Goal: Task Accomplishment & Management: Manage account settings

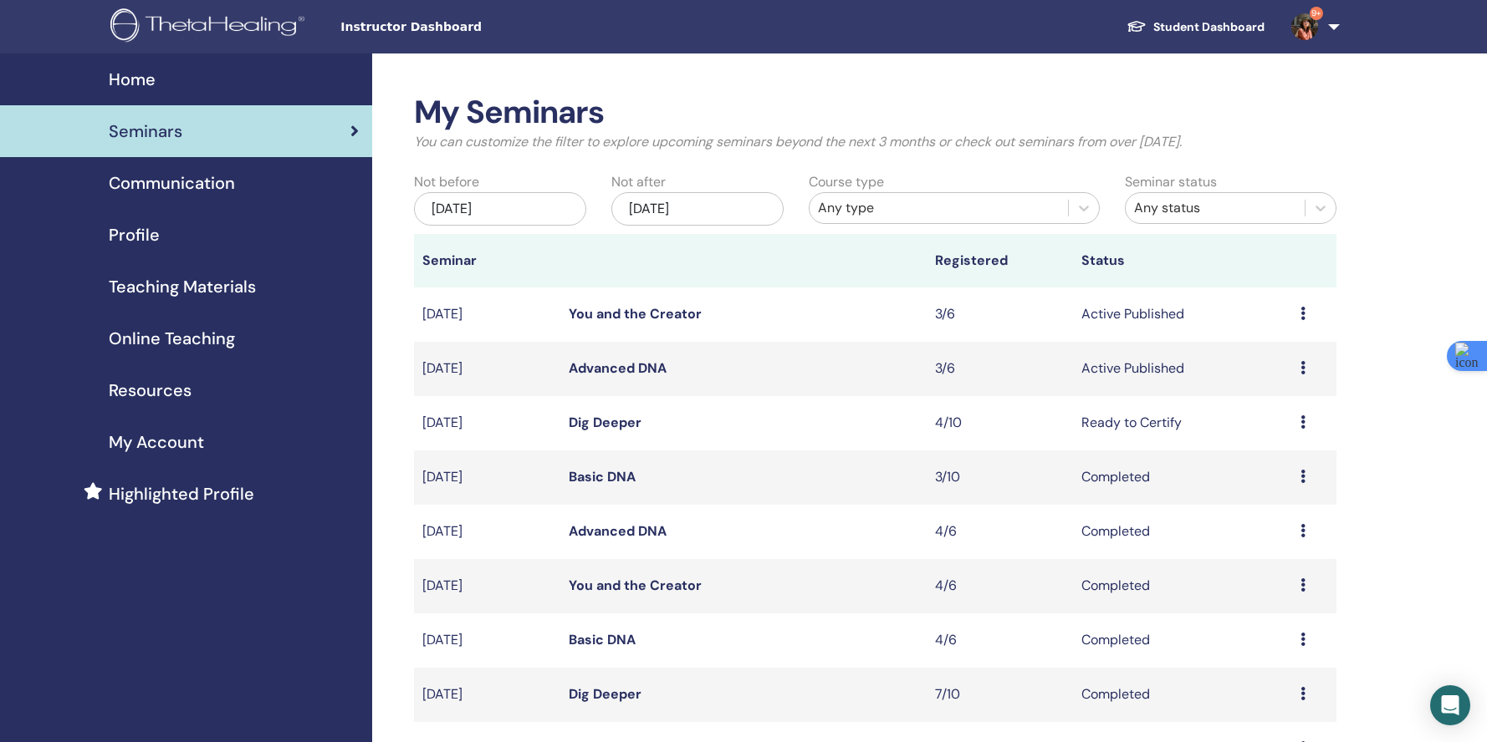
click at [658, 306] on link "You and the Creator" at bounding box center [635, 314] width 133 height 18
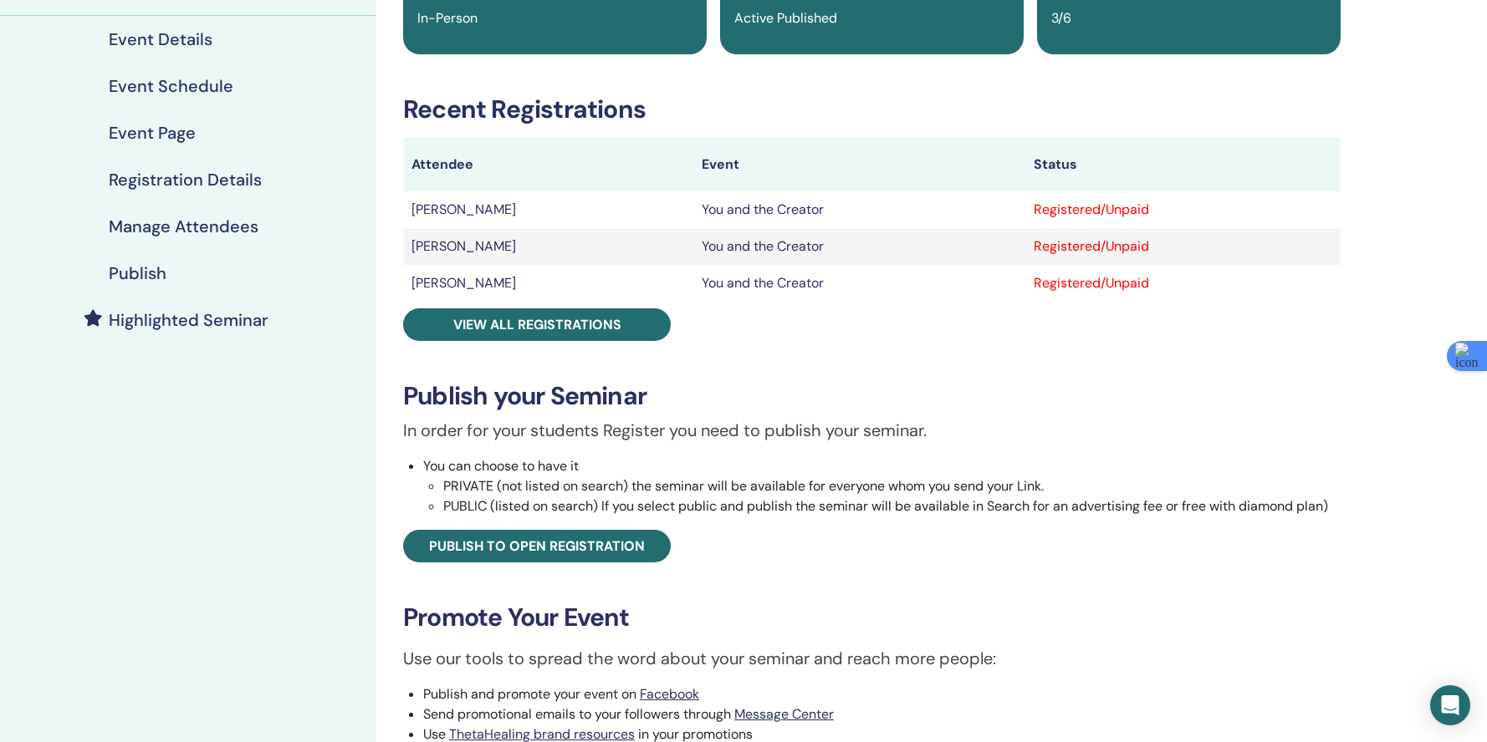
scroll to position [63, 0]
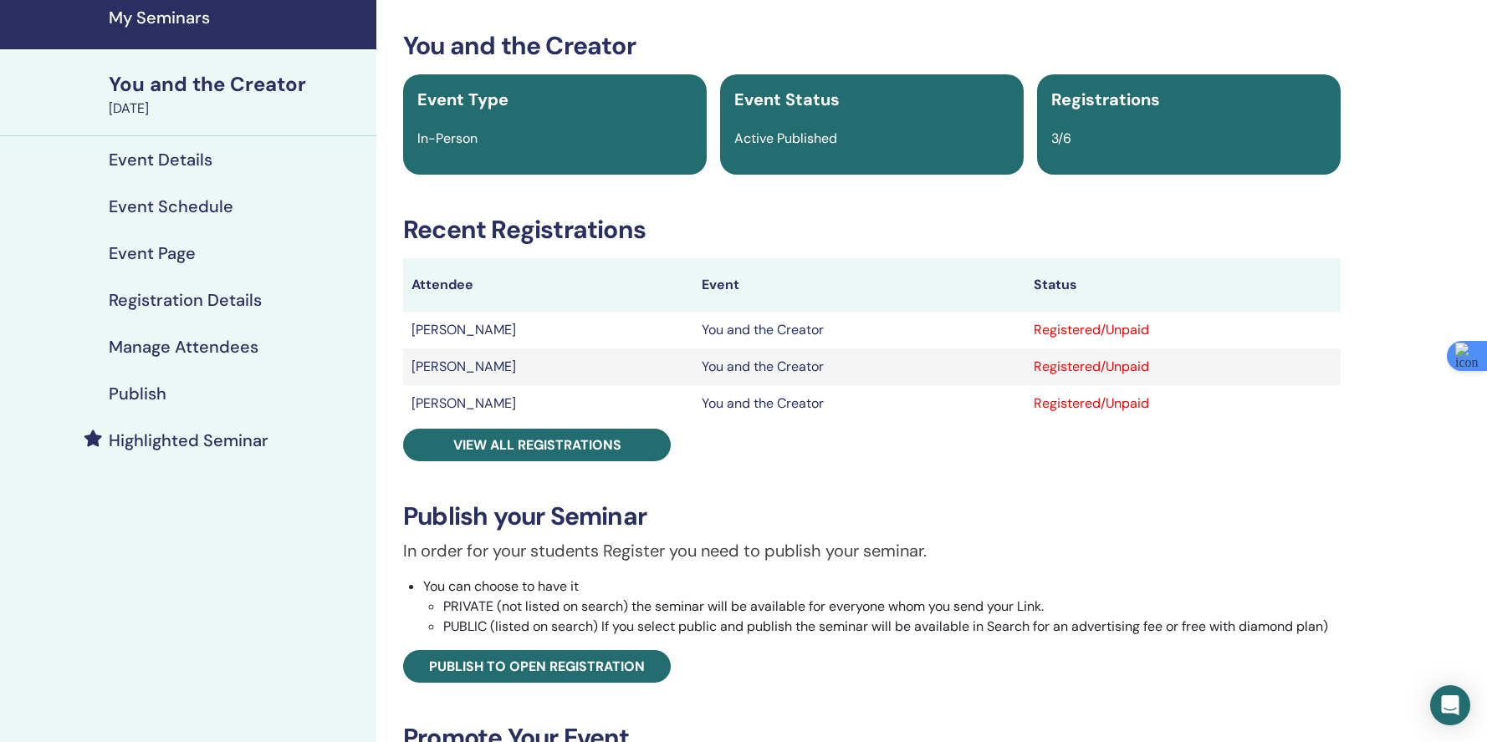
click at [433, 335] on td "[PERSON_NAME]" at bounding box center [548, 330] width 290 height 37
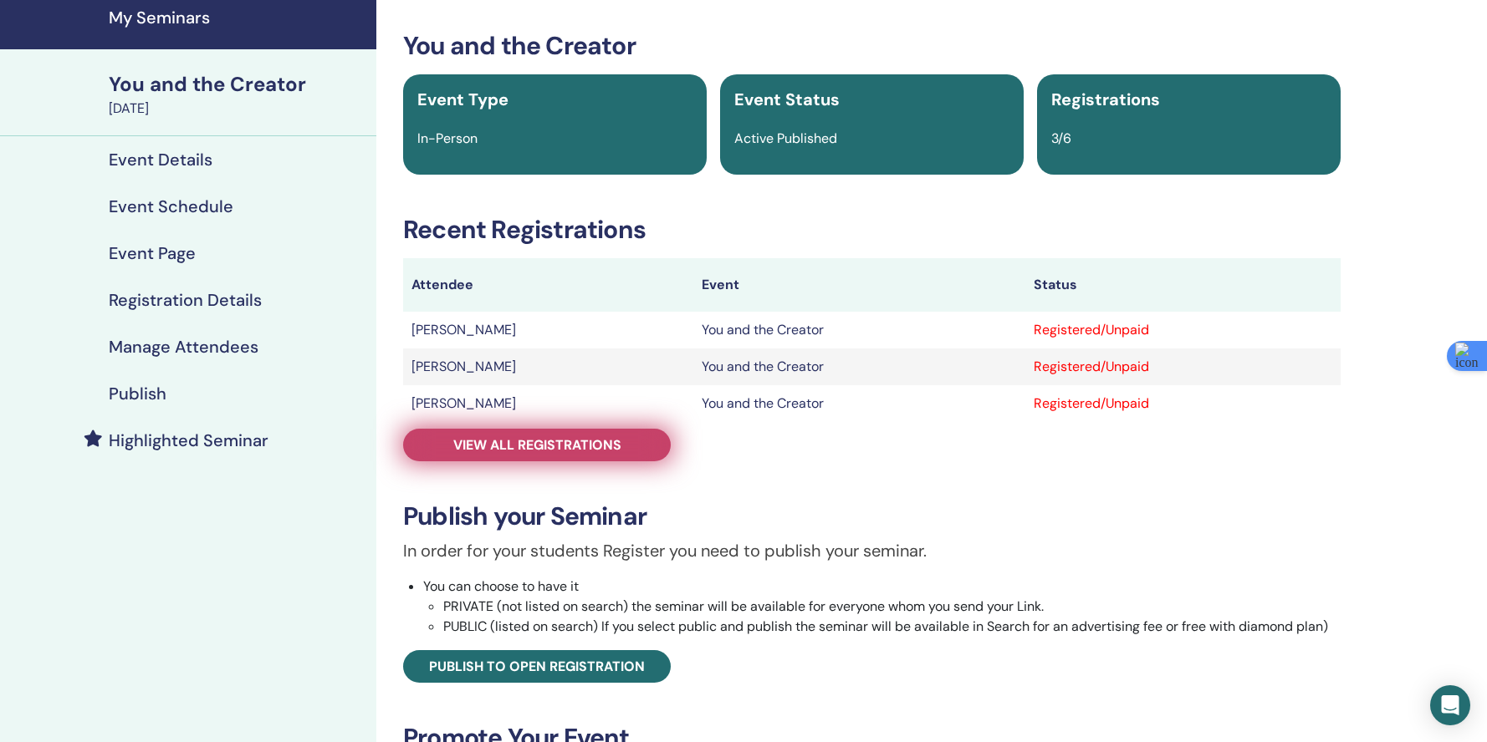
click at [487, 436] on span "View all registrations" at bounding box center [537, 445] width 168 height 18
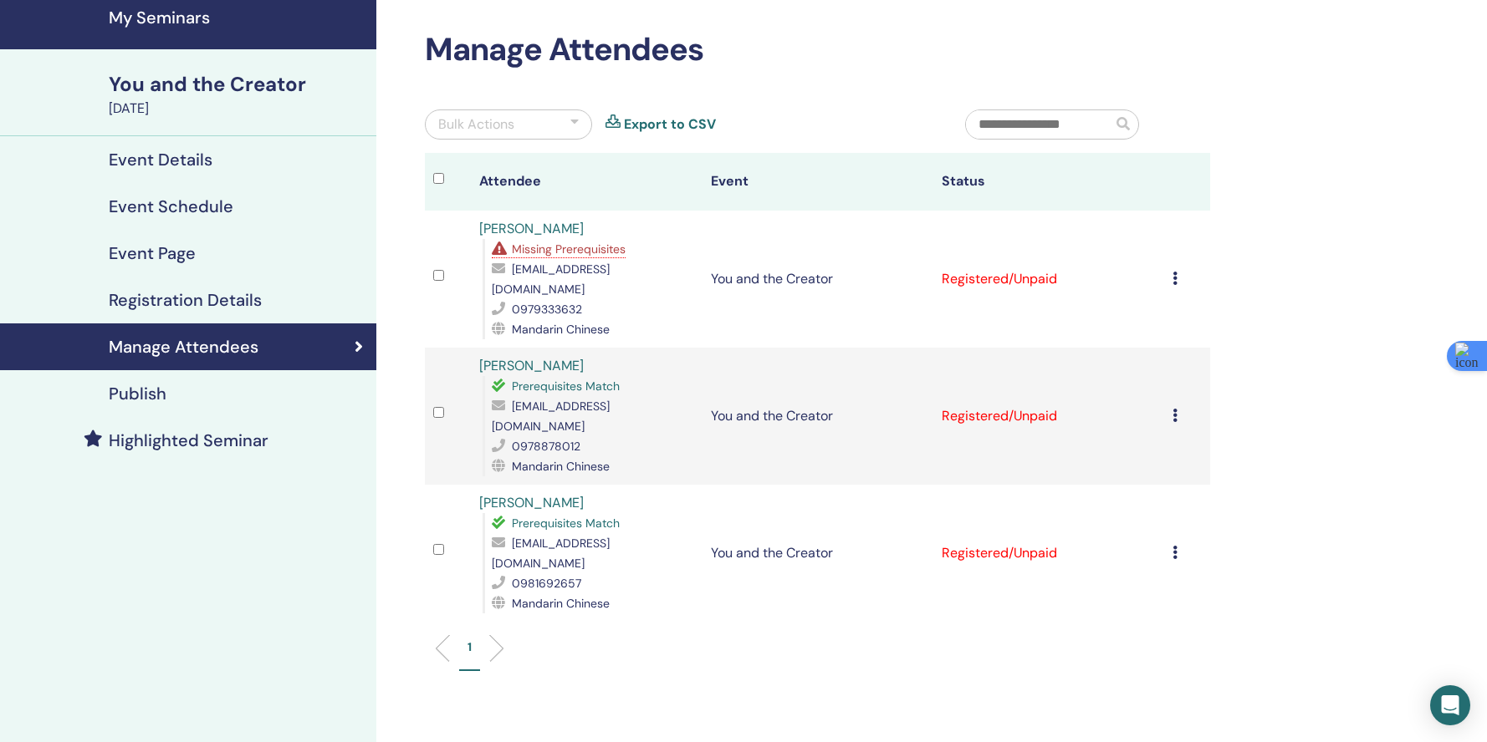
click at [168, 85] on div "You and the Creator" at bounding box center [238, 84] width 258 height 28
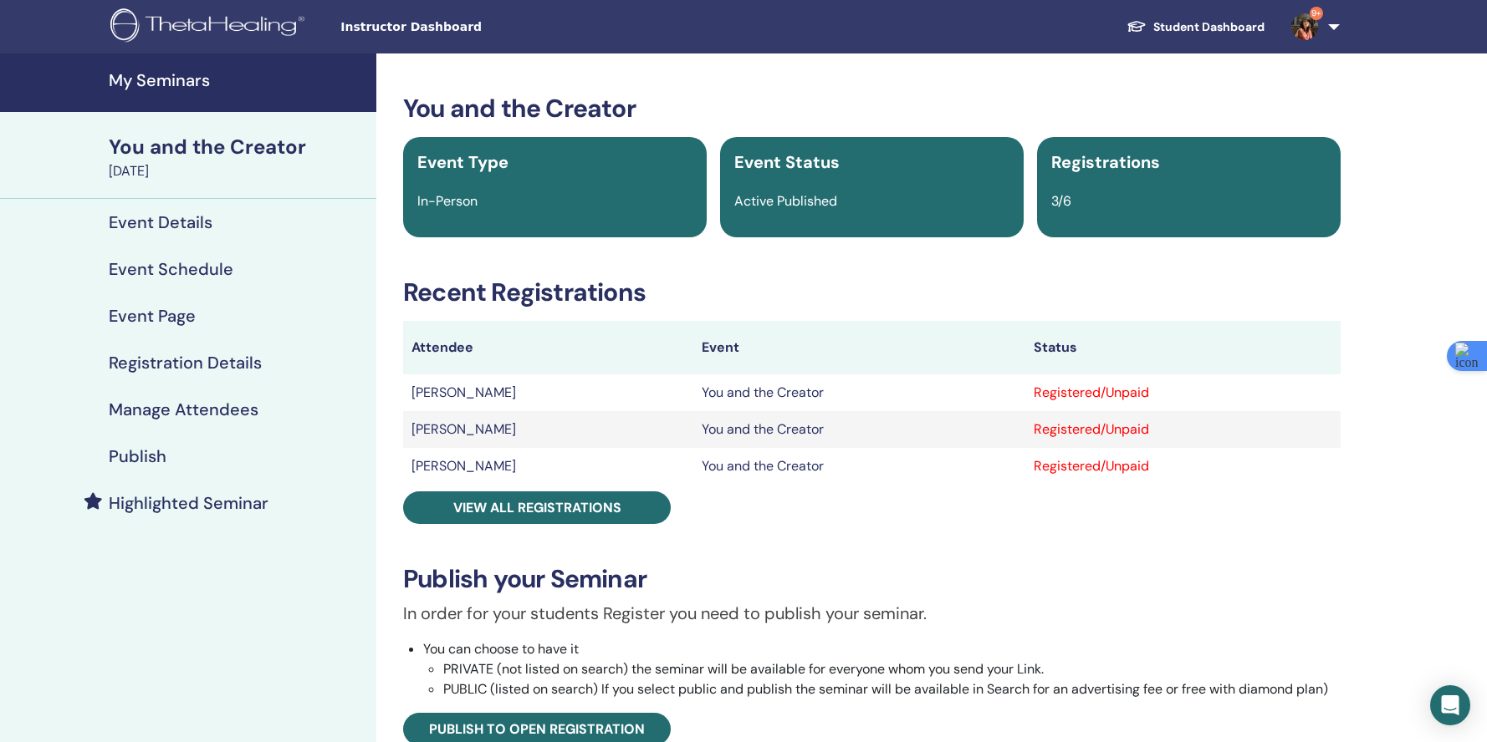
click at [180, 78] on h4 "My Seminars" at bounding box center [238, 80] width 258 height 20
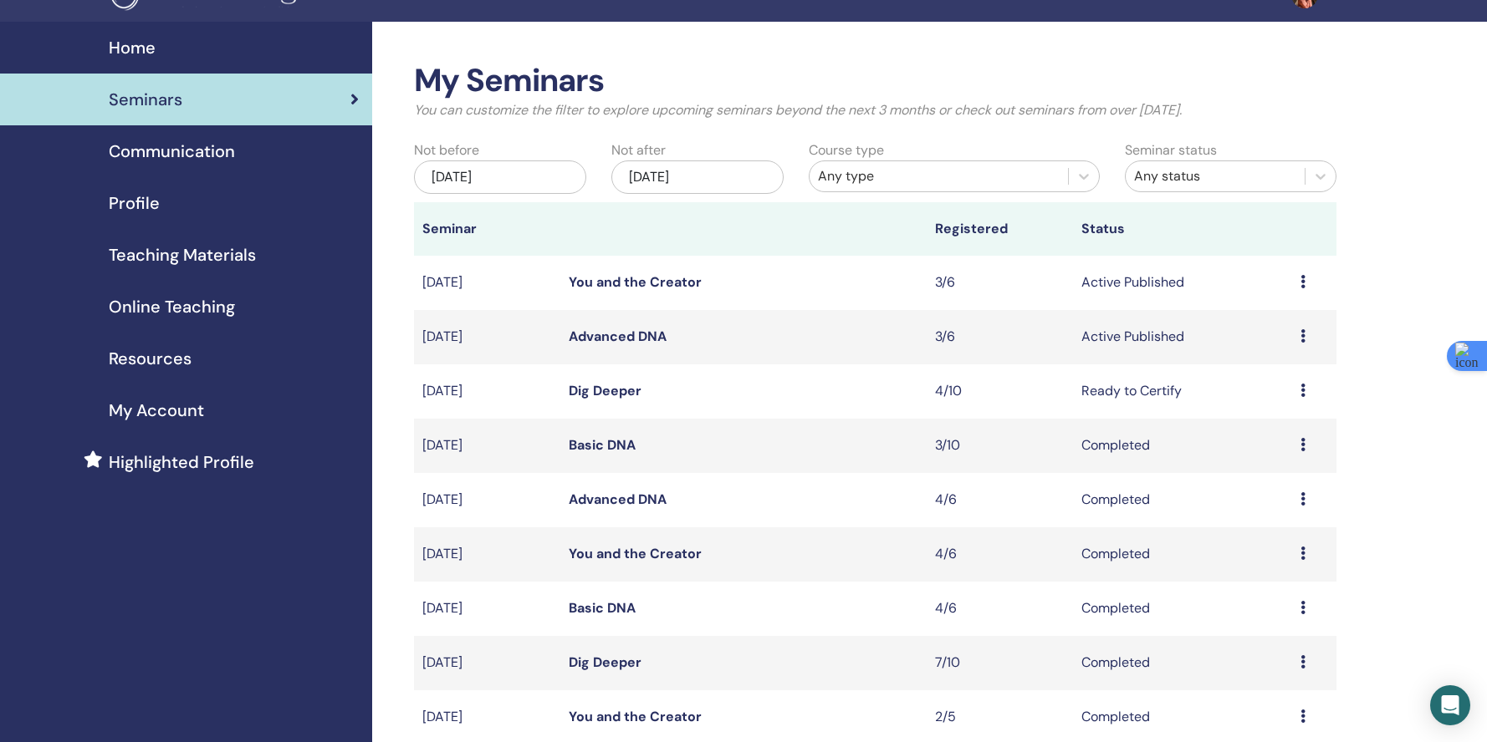
scroll to position [89, 0]
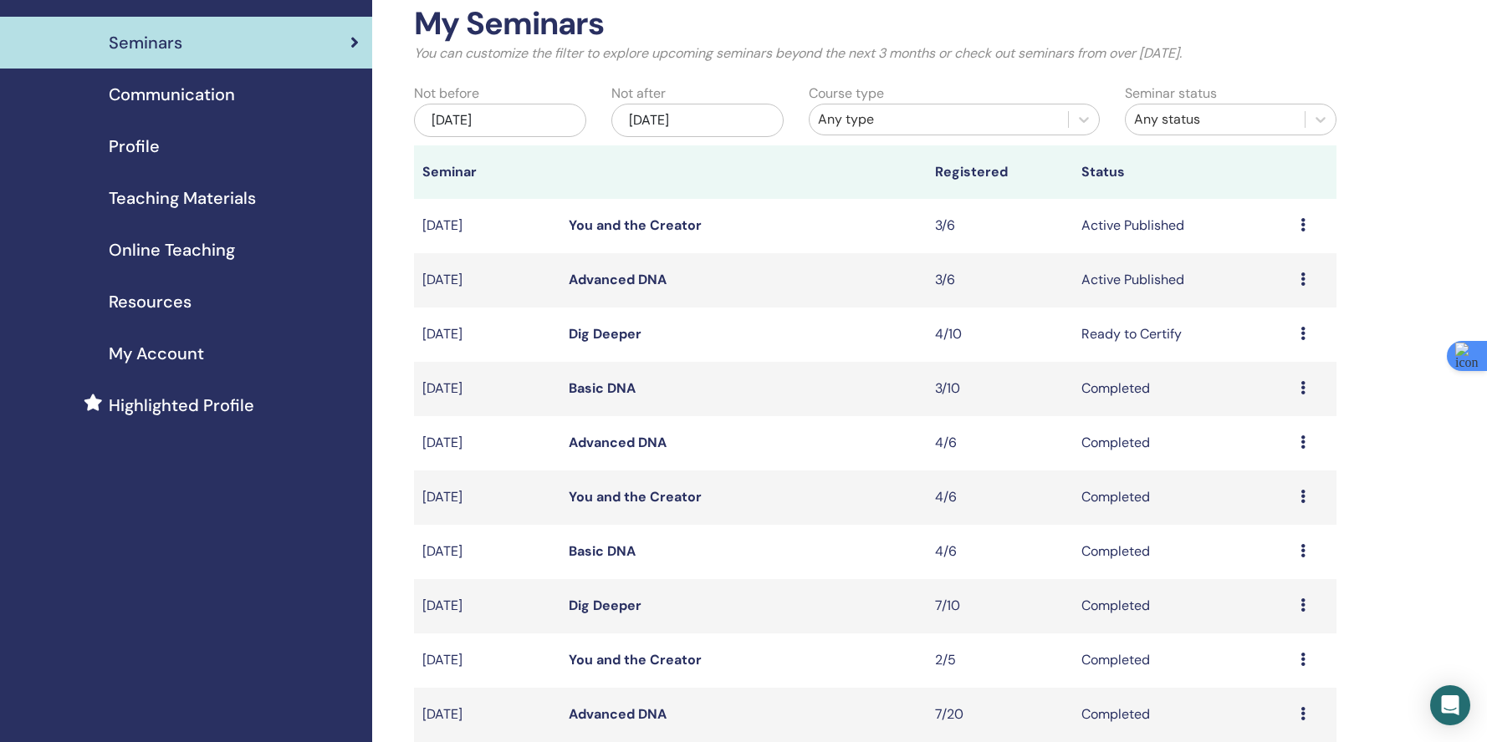
click at [628, 283] on link "Advanced DNA" at bounding box center [618, 280] width 98 height 18
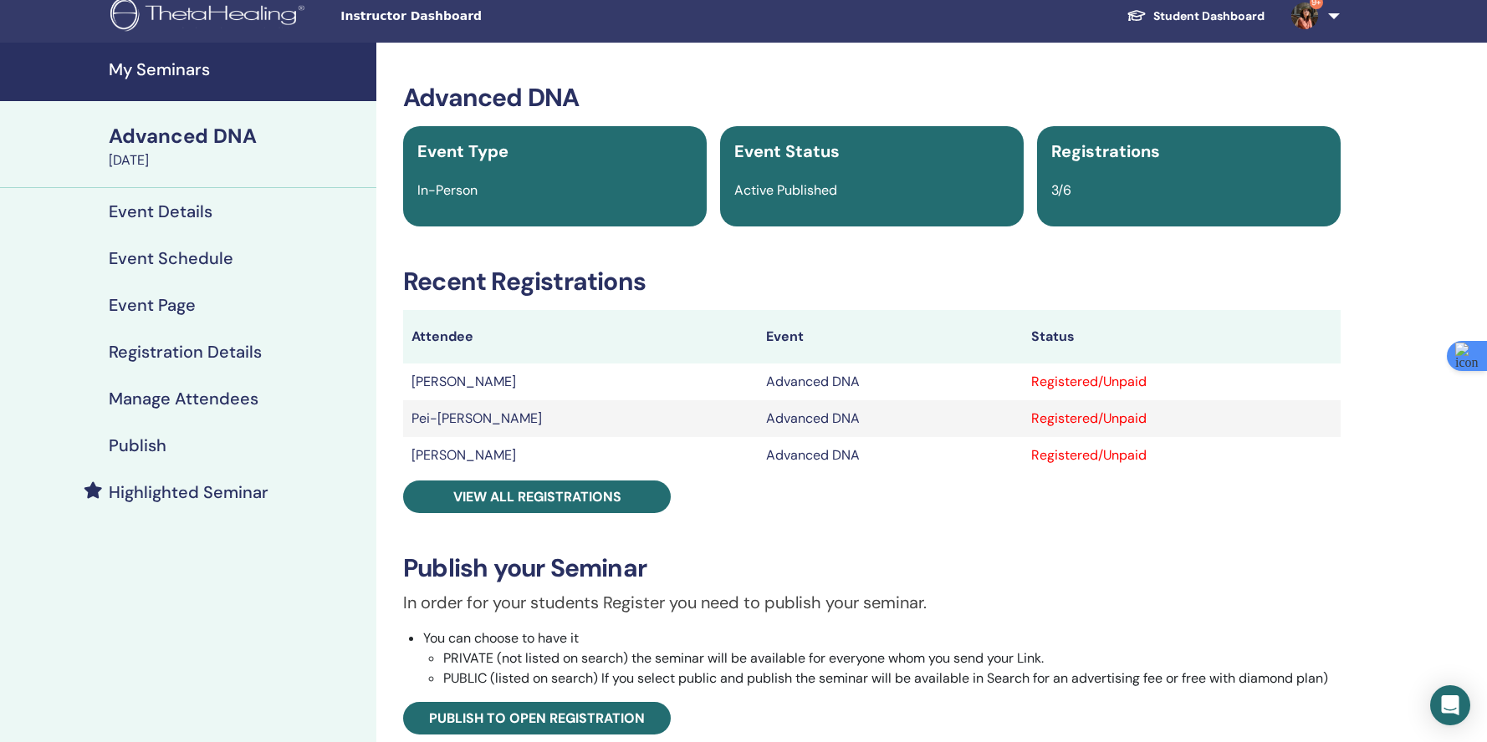
scroll to position [43, 0]
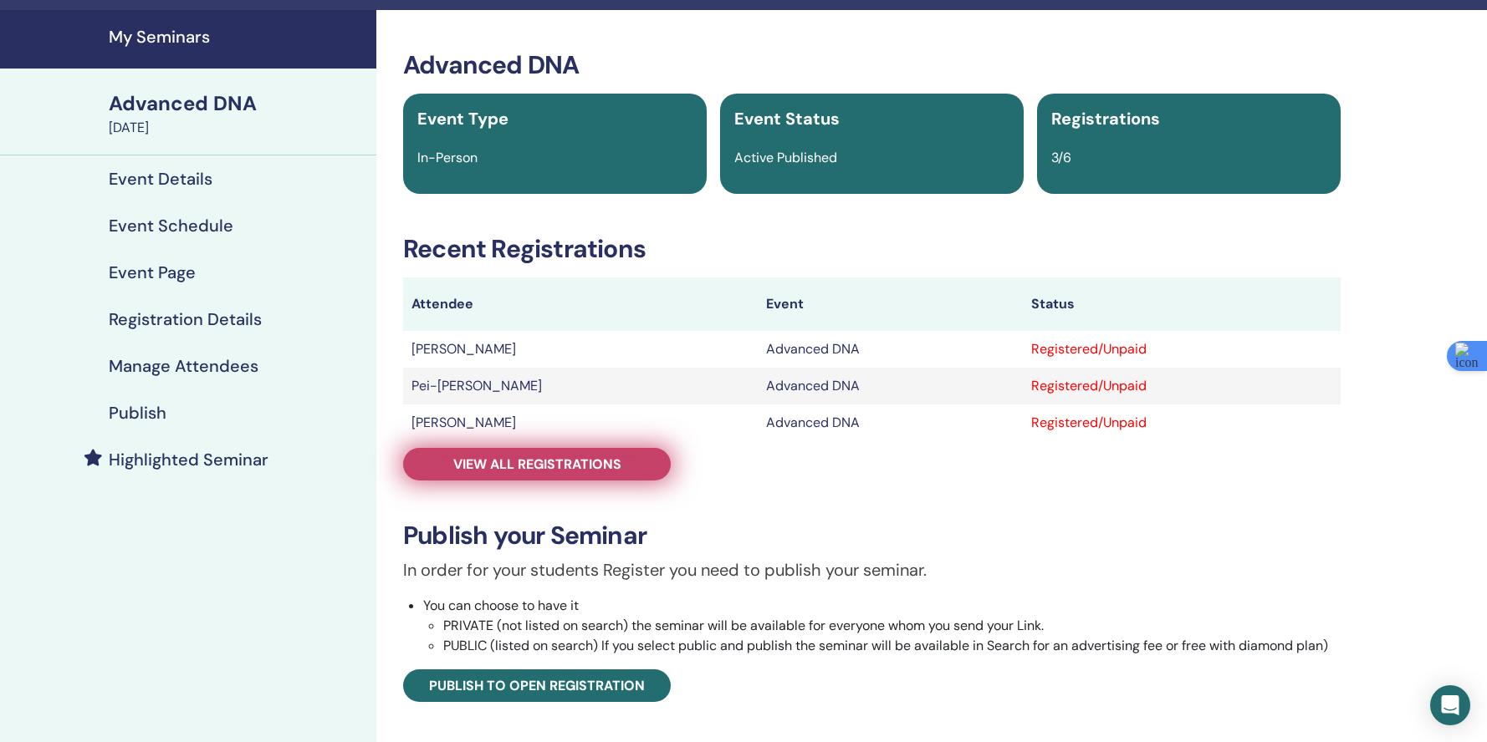
click at [534, 470] on span "View all registrations" at bounding box center [537, 465] width 168 height 18
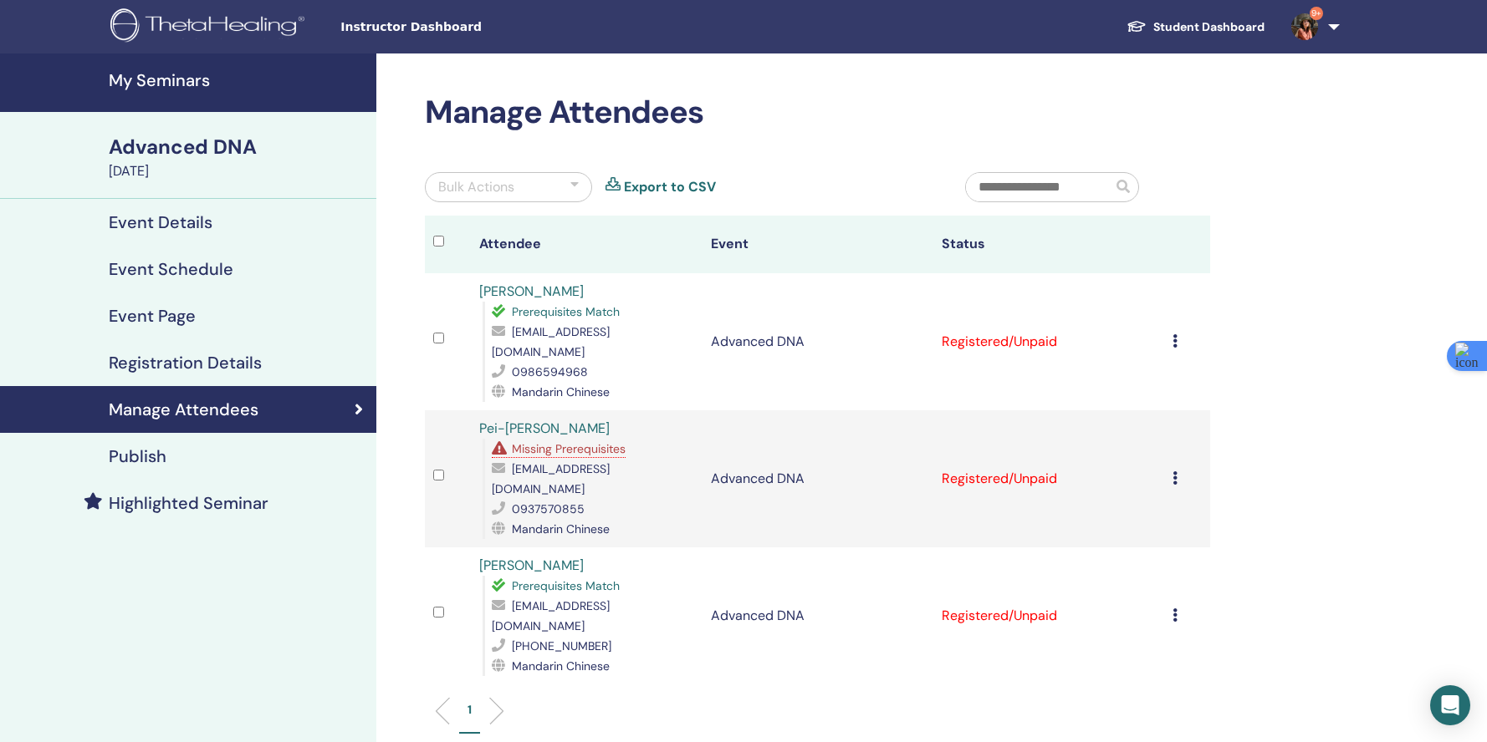
click at [117, 82] on h4 "My Seminars" at bounding box center [238, 80] width 258 height 20
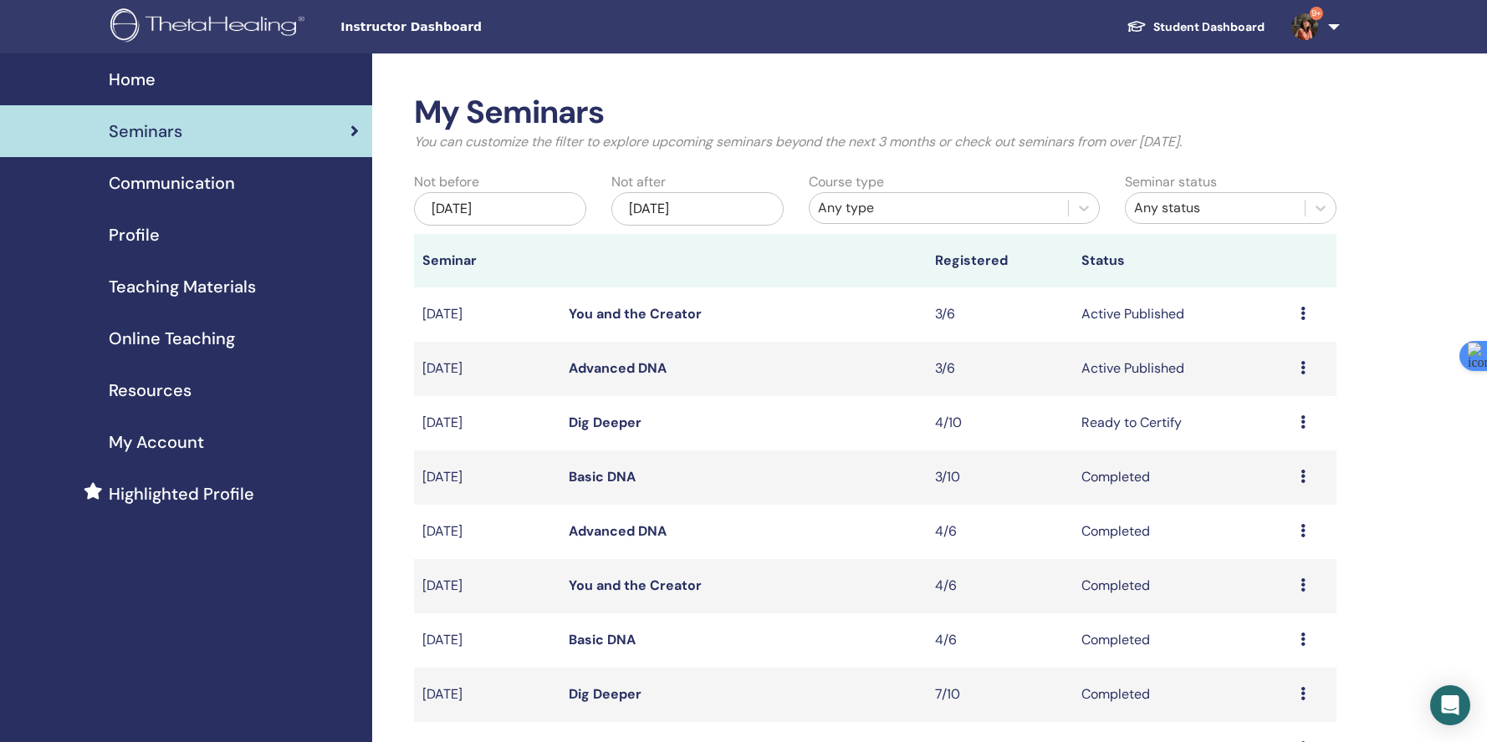
click at [648, 319] on link "You and the Creator" at bounding box center [635, 314] width 133 height 18
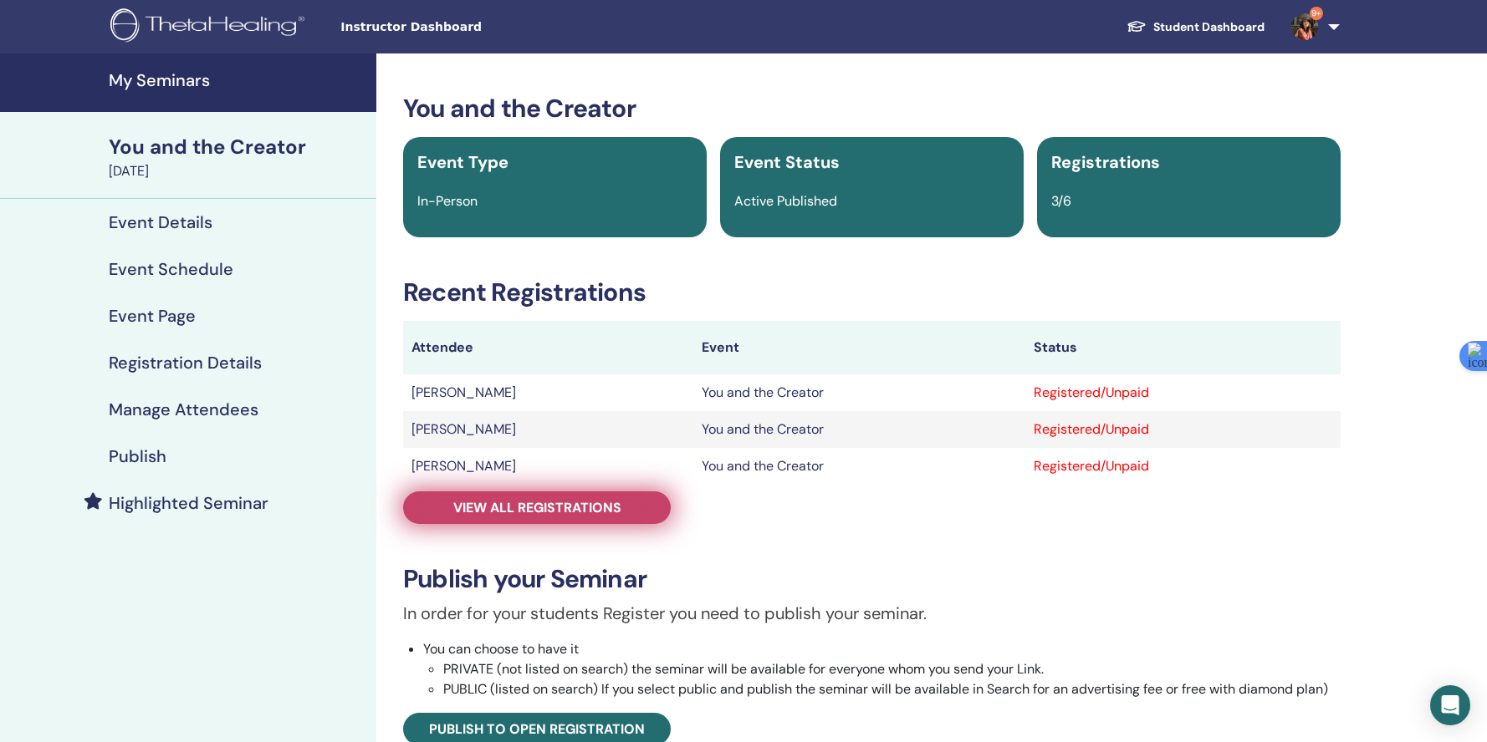
click at [596, 510] on span "View all registrations" at bounding box center [537, 508] width 168 height 18
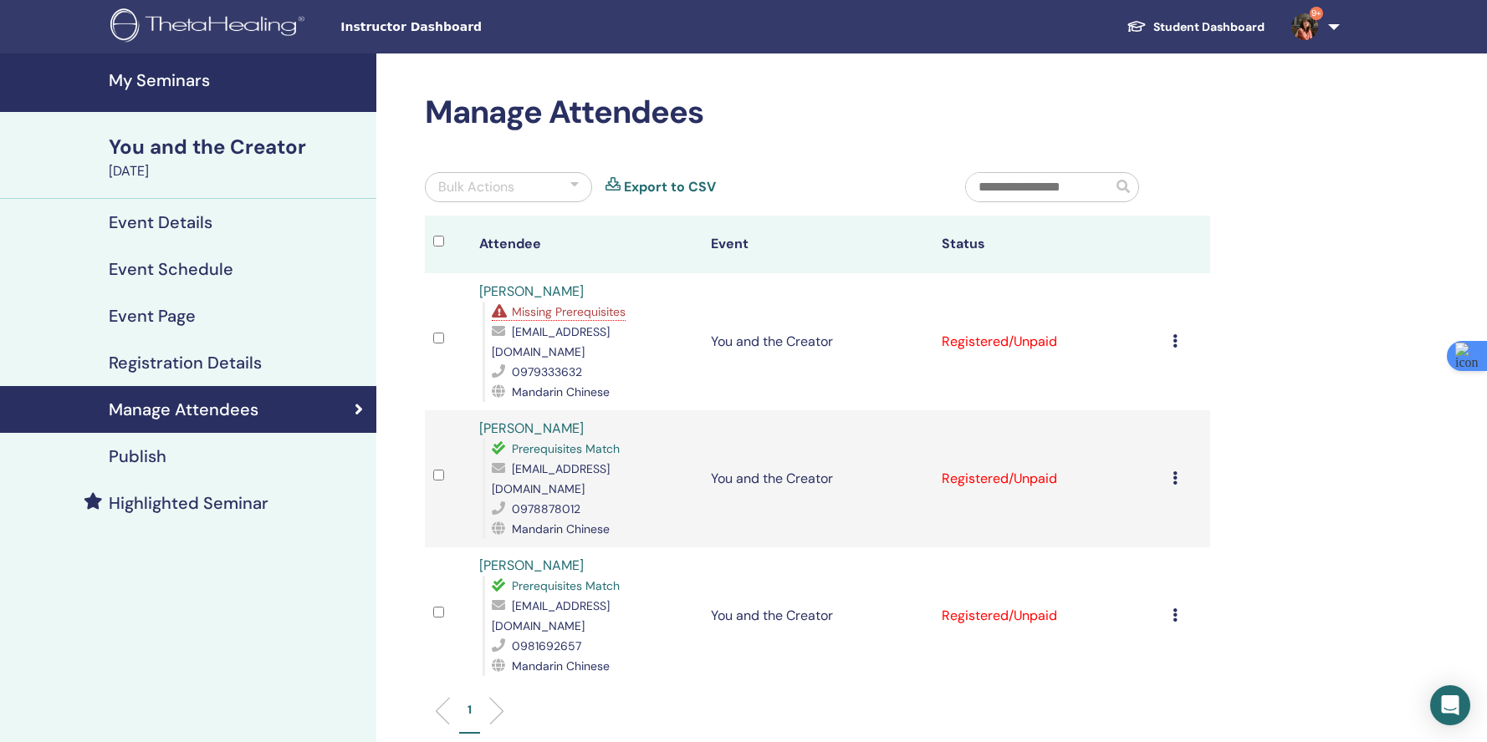
click at [1177, 334] on div "Cancel Registration Do not auto-certify Mark as Paid Mark as Unpaid Mark as Abs…" at bounding box center [1186, 342] width 29 height 20
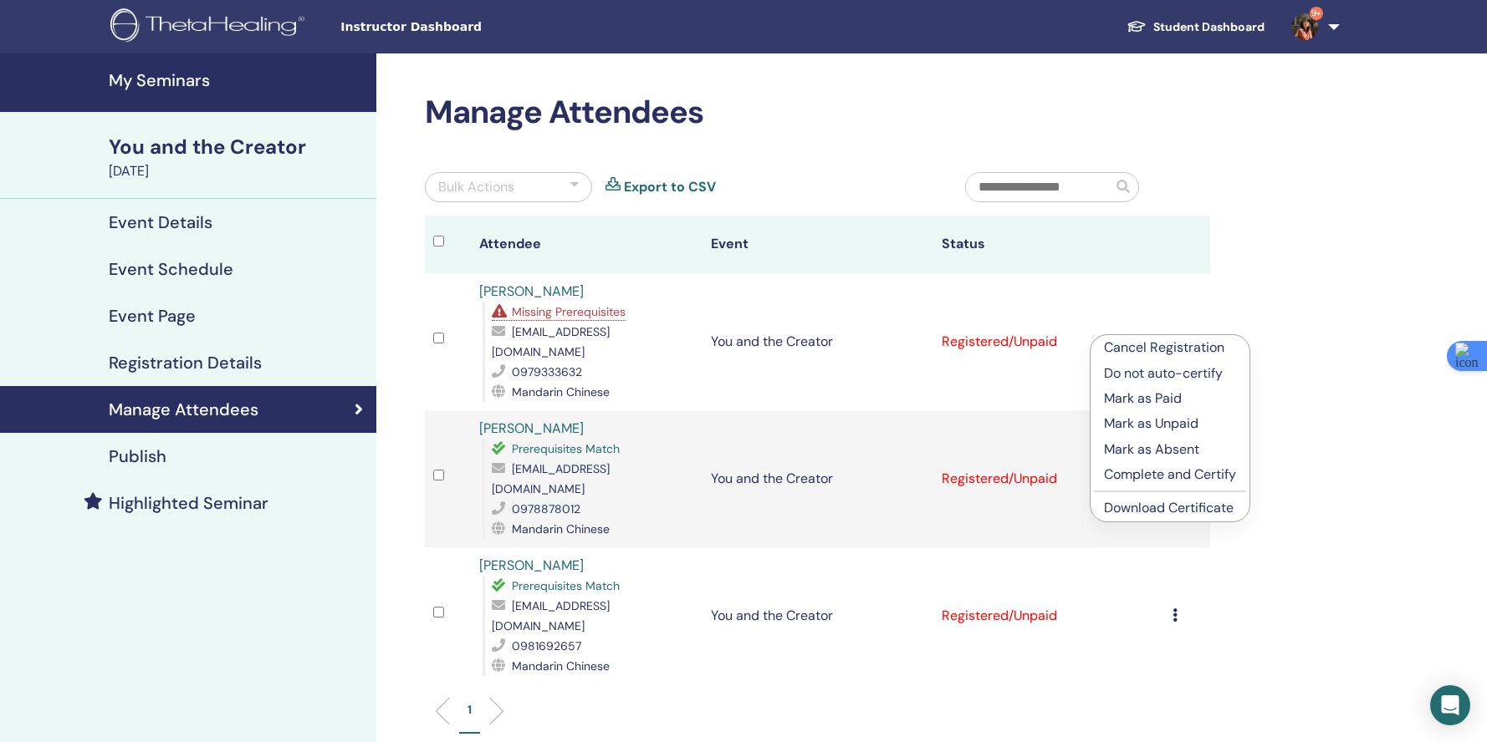
click at [1181, 343] on p "Cancel Registration" at bounding box center [1170, 348] width 132 height 20
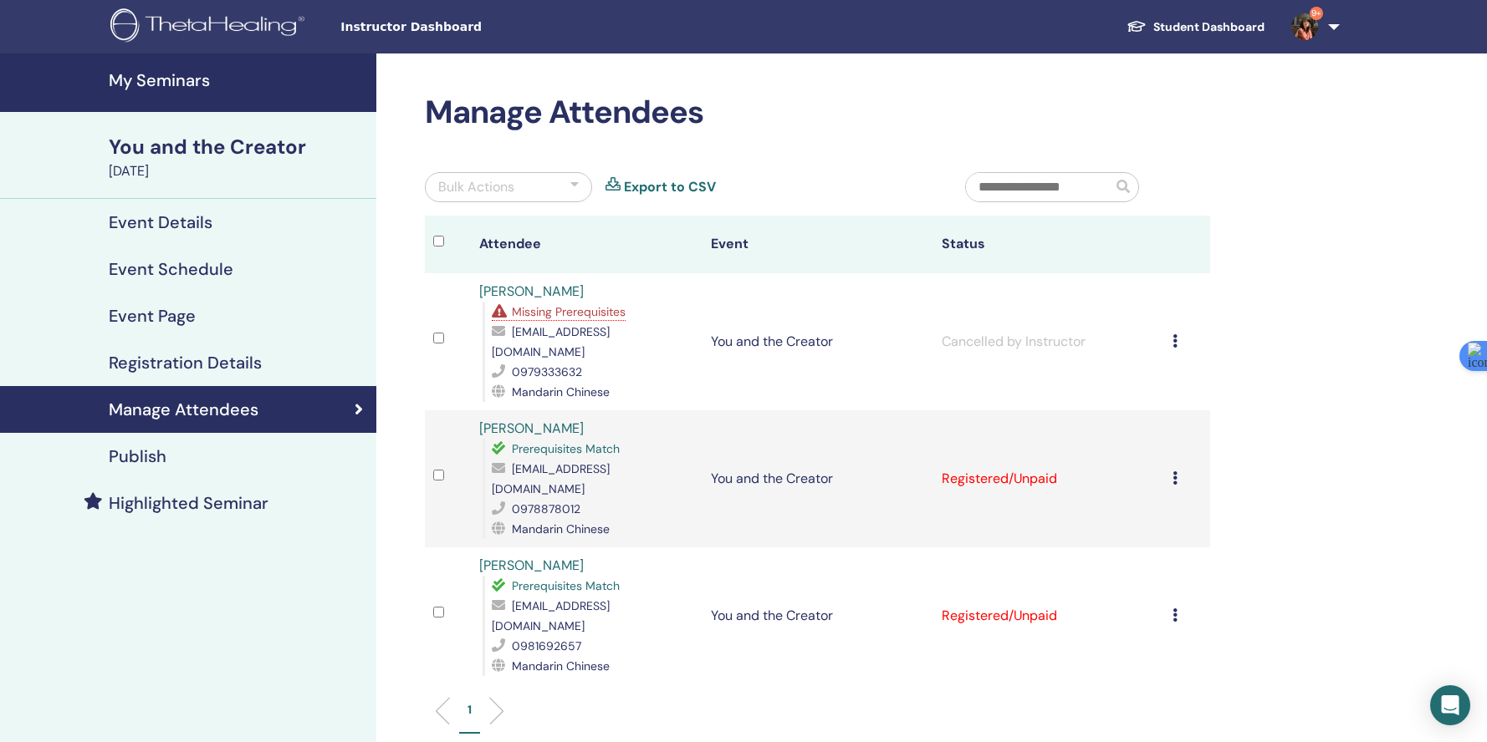
click at [1164, 448] on td "Cancel Registration Do not auto-certify Mark as Paid Mark as Unpaid Mark as Abs…" at bounding box center [1187, 479] width 46 height 137
click at [1168, 447] on td "Cancel Registration Do not auto-certify Mark as Paid Mark as Unpaid Mark as Abs…" at bounding box center [1187, 479] width 46 height 137
click at [1171, 447] on td "Cancel Registration Do not auto-certify Mark as Paid Mark as Unpaid Mark as Abs…" at bounding box center [1187, 479] width 46 height 137
click at [1173, 472] on icon at bounding box center [1174, 478] width 5 height 13
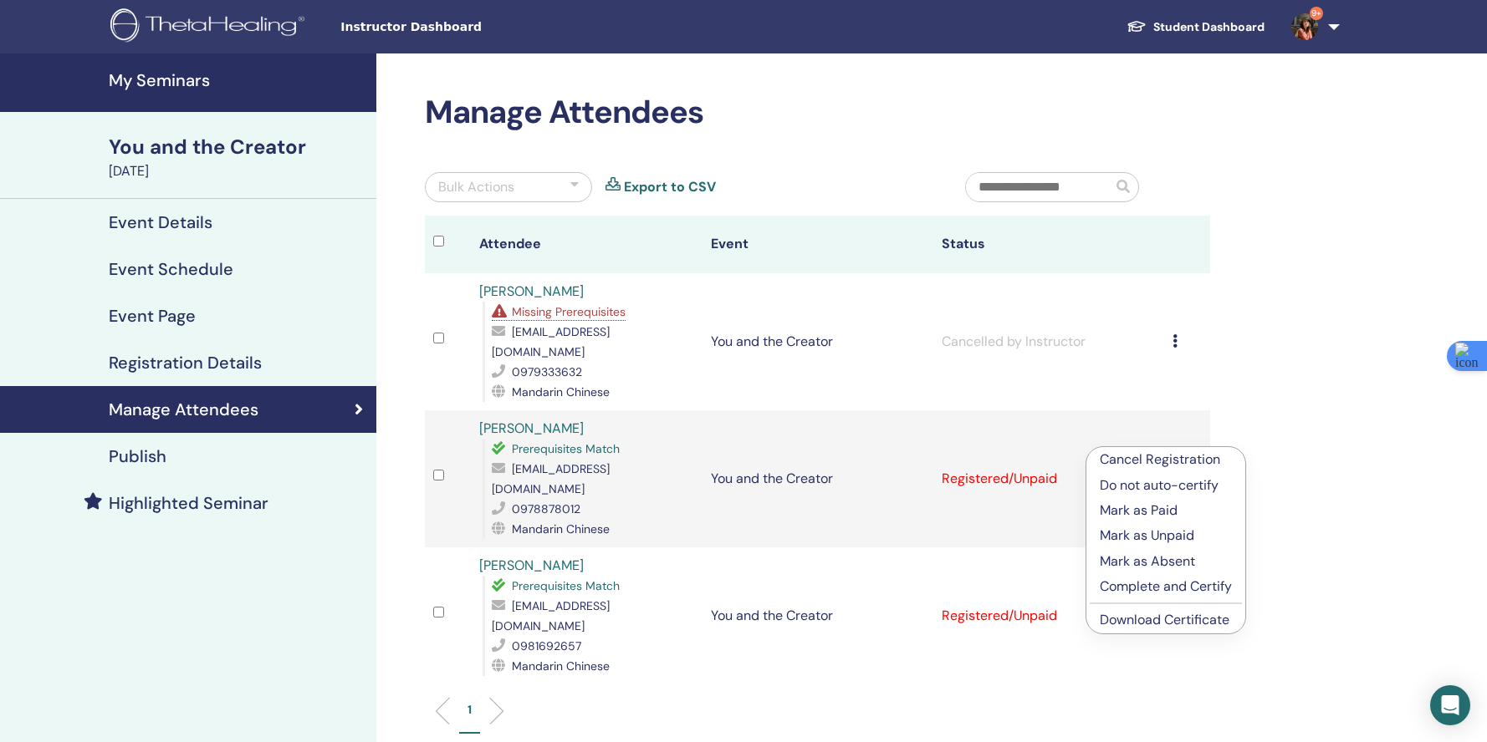
click at [1153, 620] on link "Download Certificate" at bounding box center [1165, 620] width 130 height 18
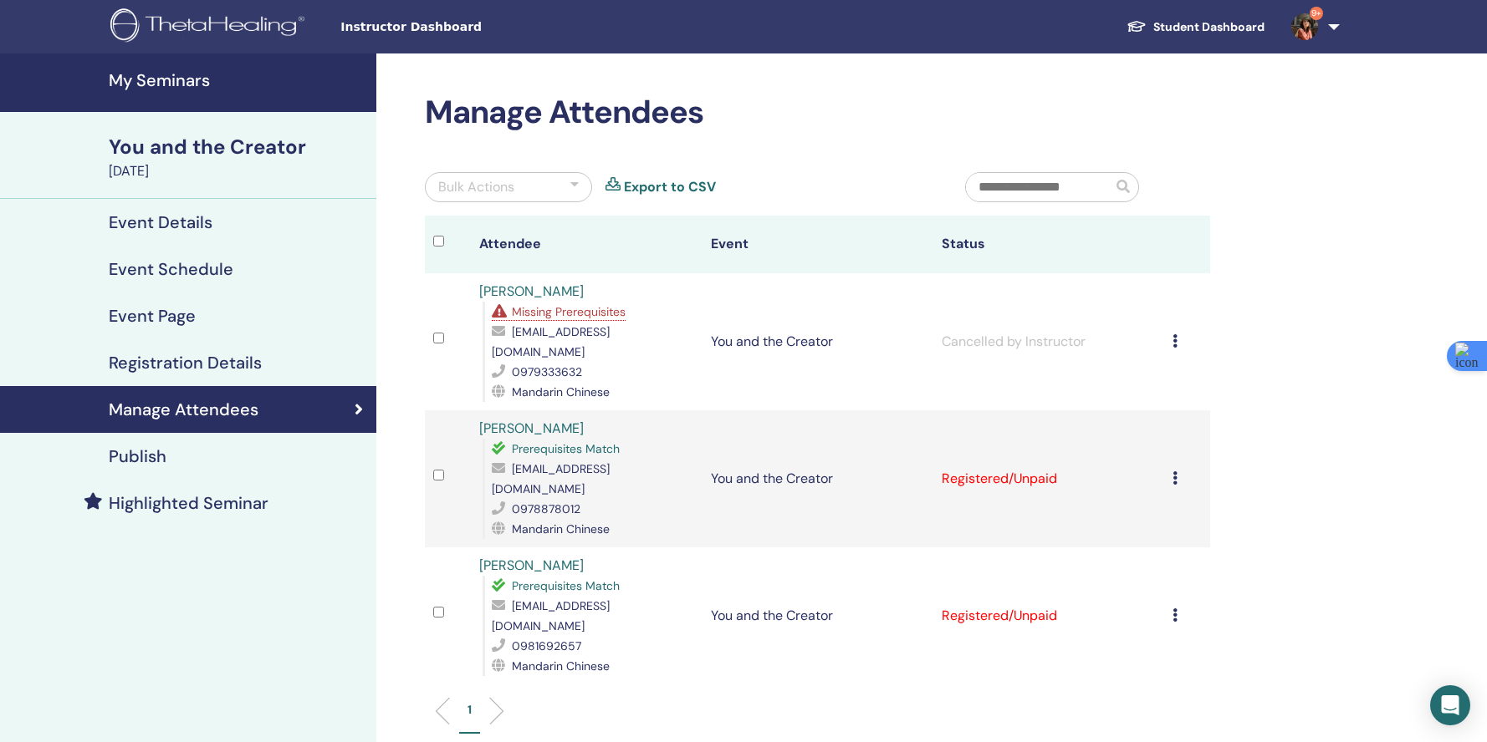
click at [1177, 606] on div "Cancel Registration Do not auto-certify Mark as Paid Mark as Unpaid Mark as Abs…" at bounding box center [1186, 616] width 29 height 20
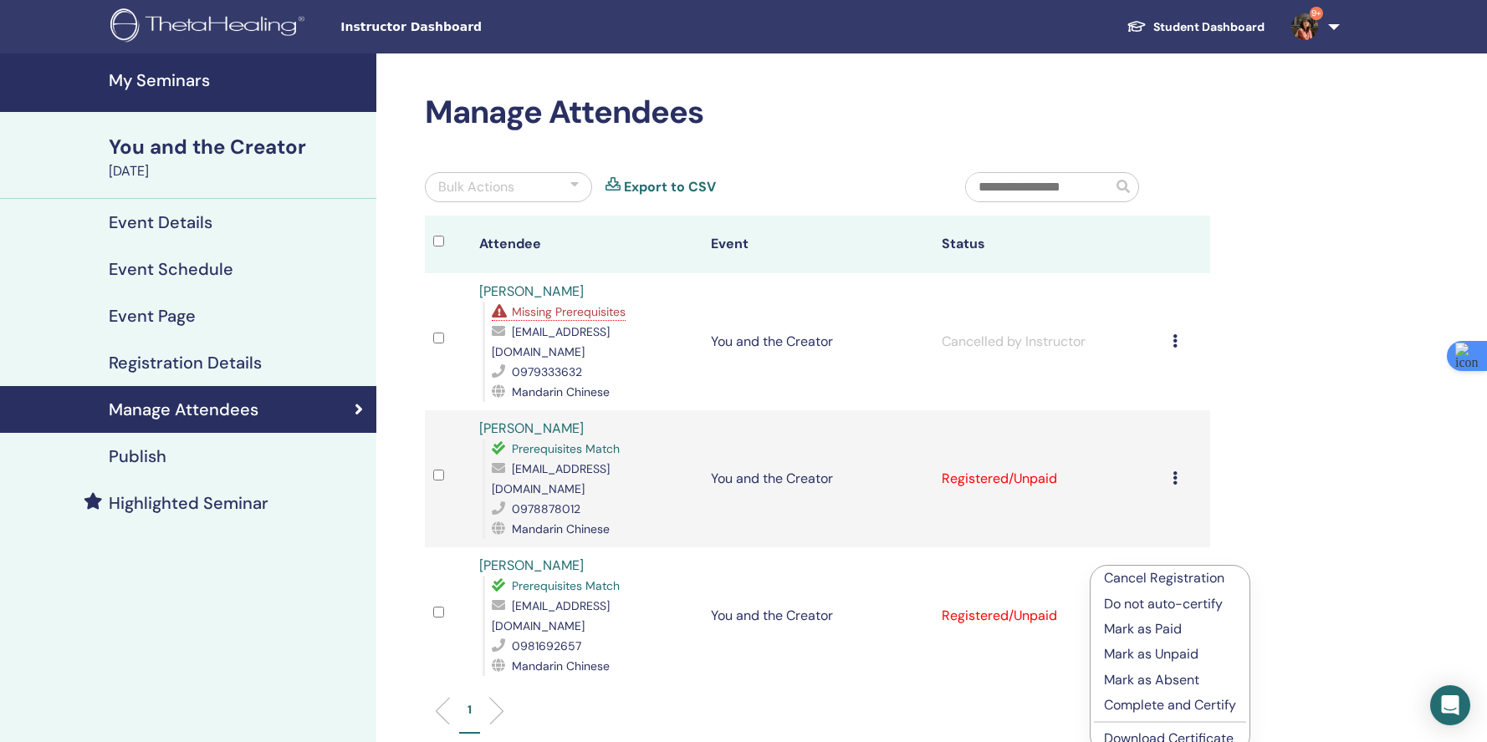
scroll to position [10, 0]
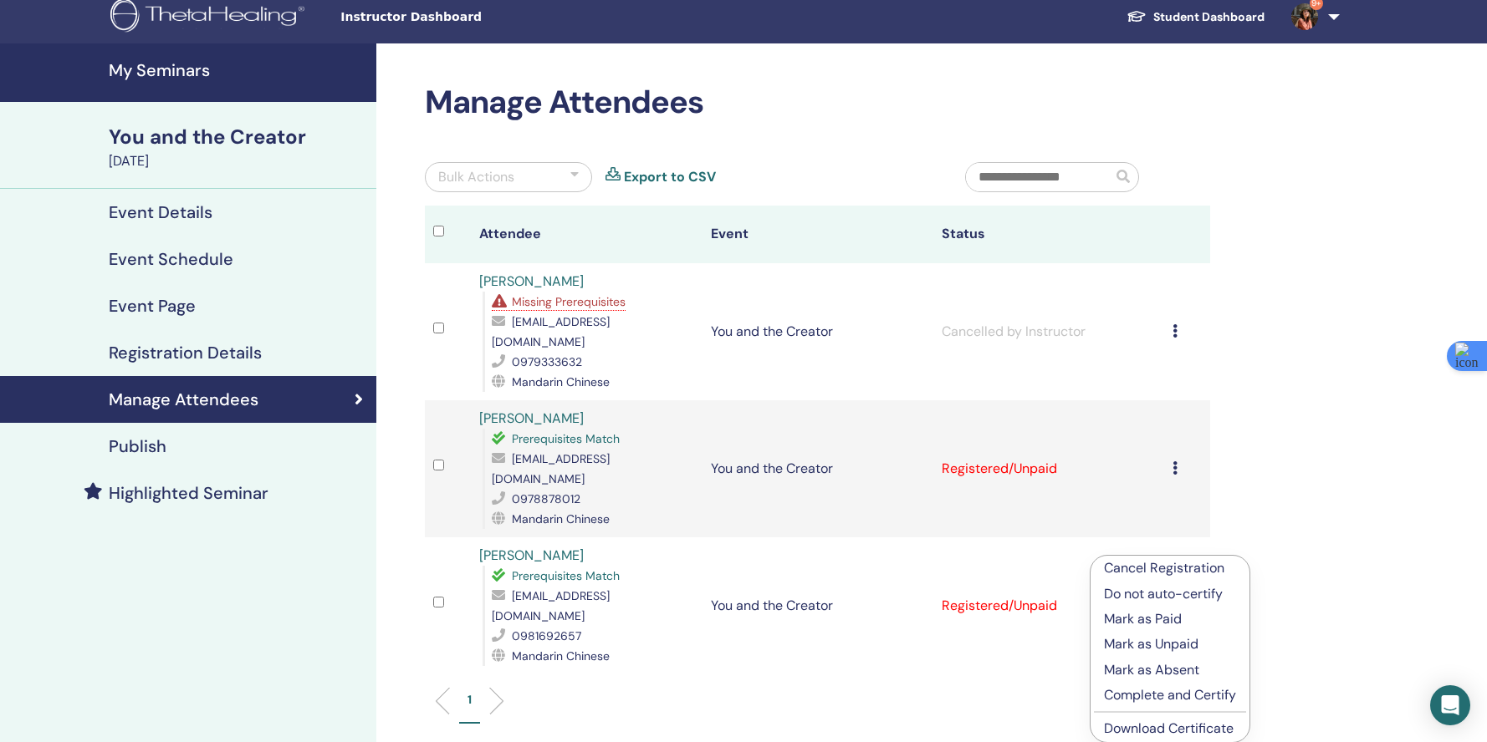
click at [1140, 725] on link "Download Certificate" at bounding box center [1169, 729] width 130 height 18
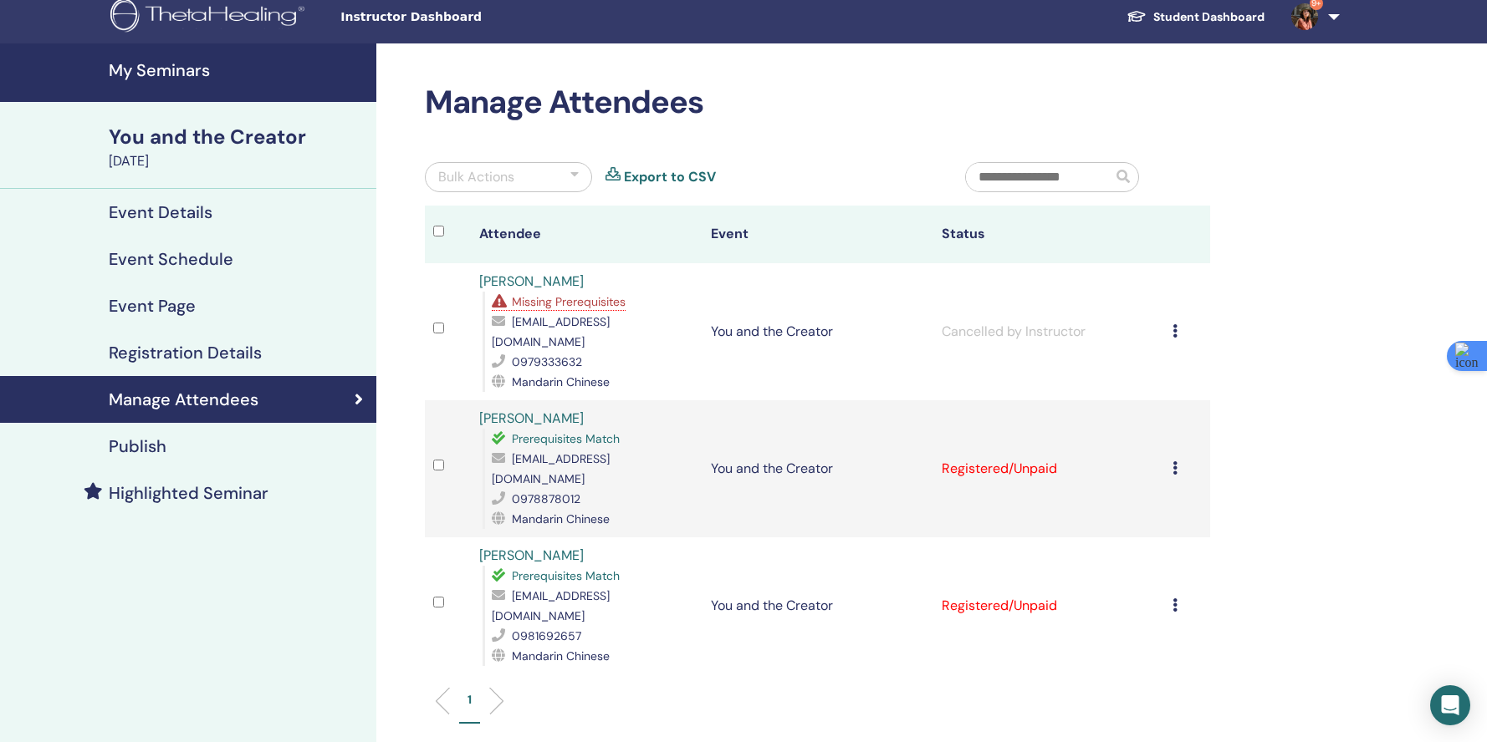
click at [793, 691] on ul "1" at bounding box center [817, 707] width 757 height 33
click at [121, 65] on h4 "My Seminars" at bounding box center [238, 70] width 258 height 20
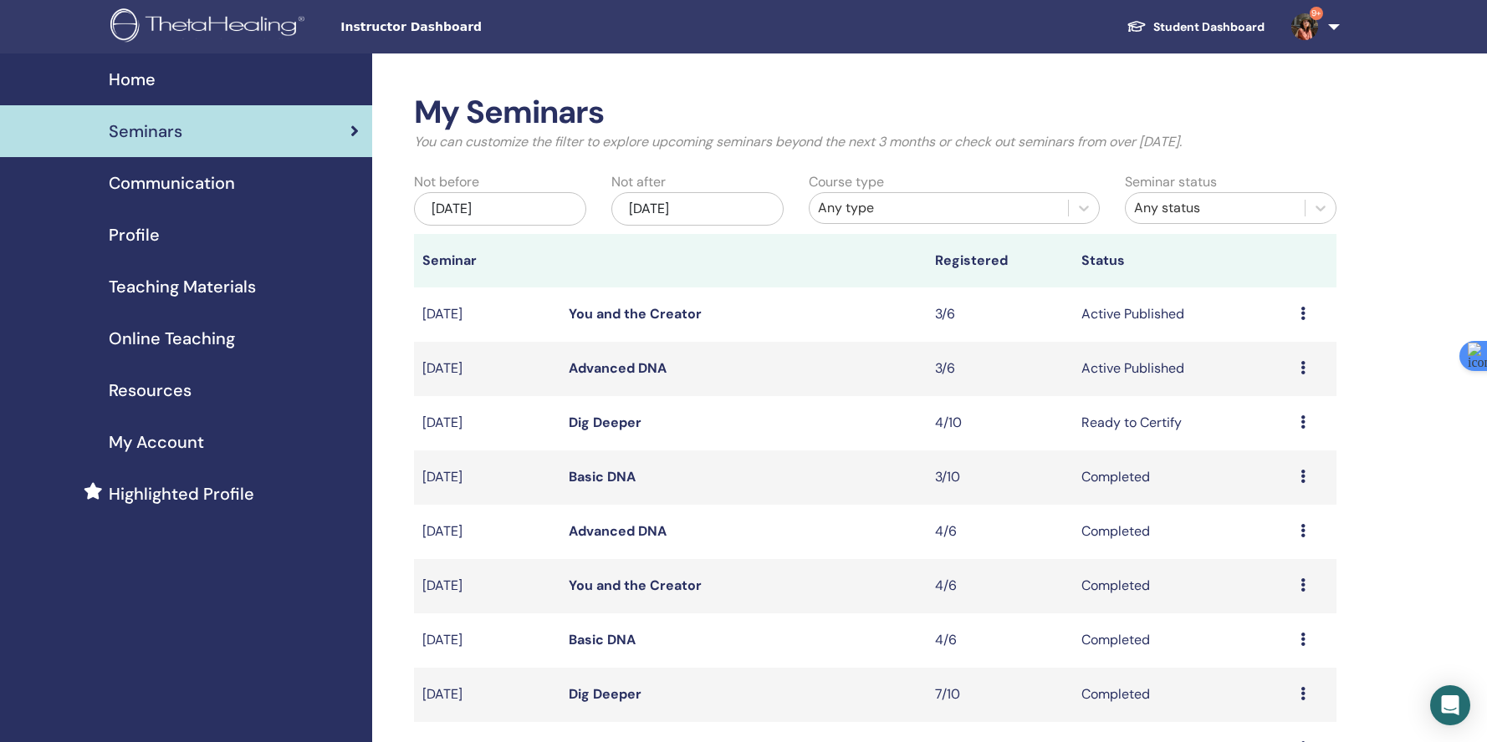
click at [1304, 424] on icon at bounding box center [1302, 422] width 5 height 13
click at [1274, 493] on link "Attendees" at bounding box center [1267, 488] width 64 height 18
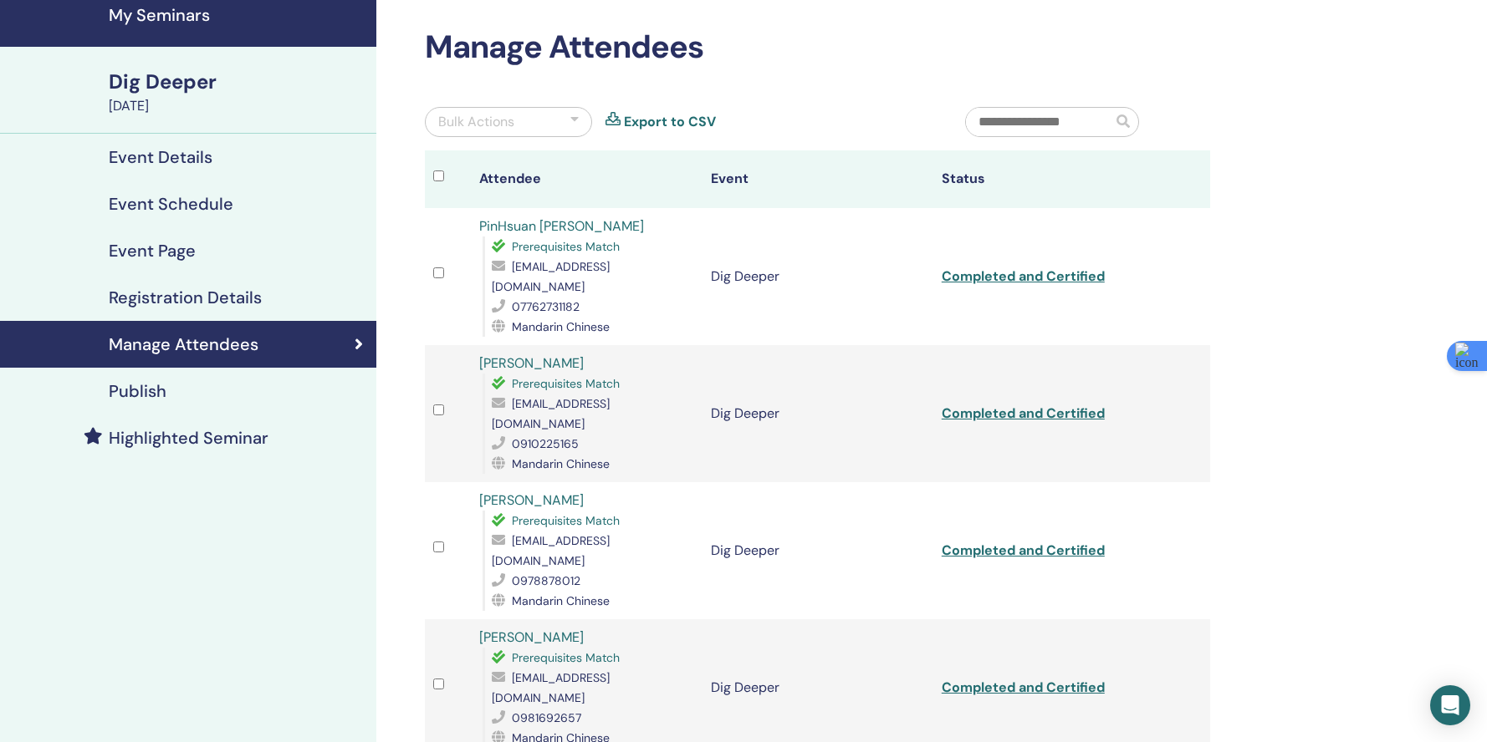
scroll to position [76, 0]
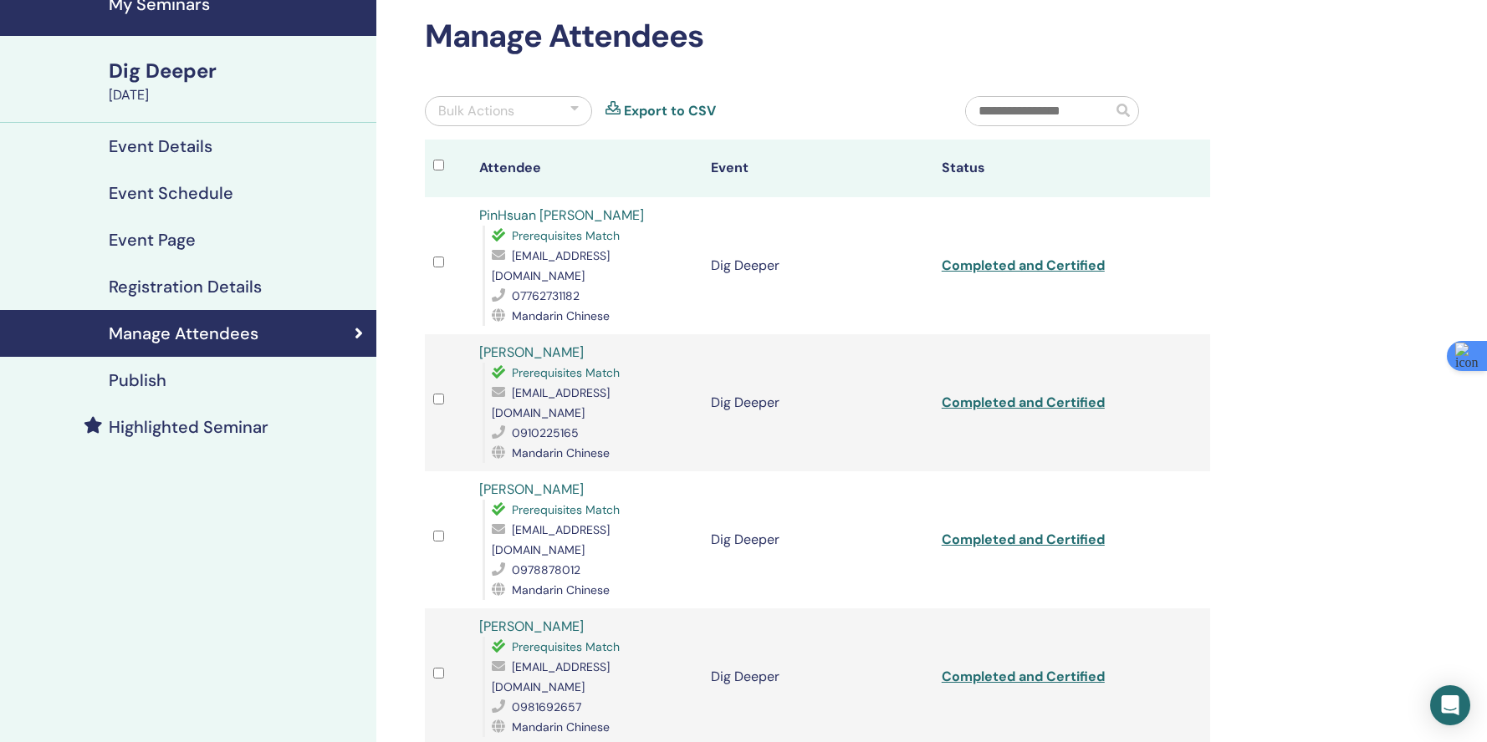
click at [1179, 390] on td at bounding box center [1187, 402] width 46 height 137
click at [1048, 394] on link "Completed and Certified" at bounding box center [1022, 403] width 163 height 18
click at [1032, 531] on link "Completed and Certified" at bounding box center [1022, 540] width 163 height 18
click at [1003, 668] on link "Completed and Certified" at bounding box center [1022, 677] width 163 height 18
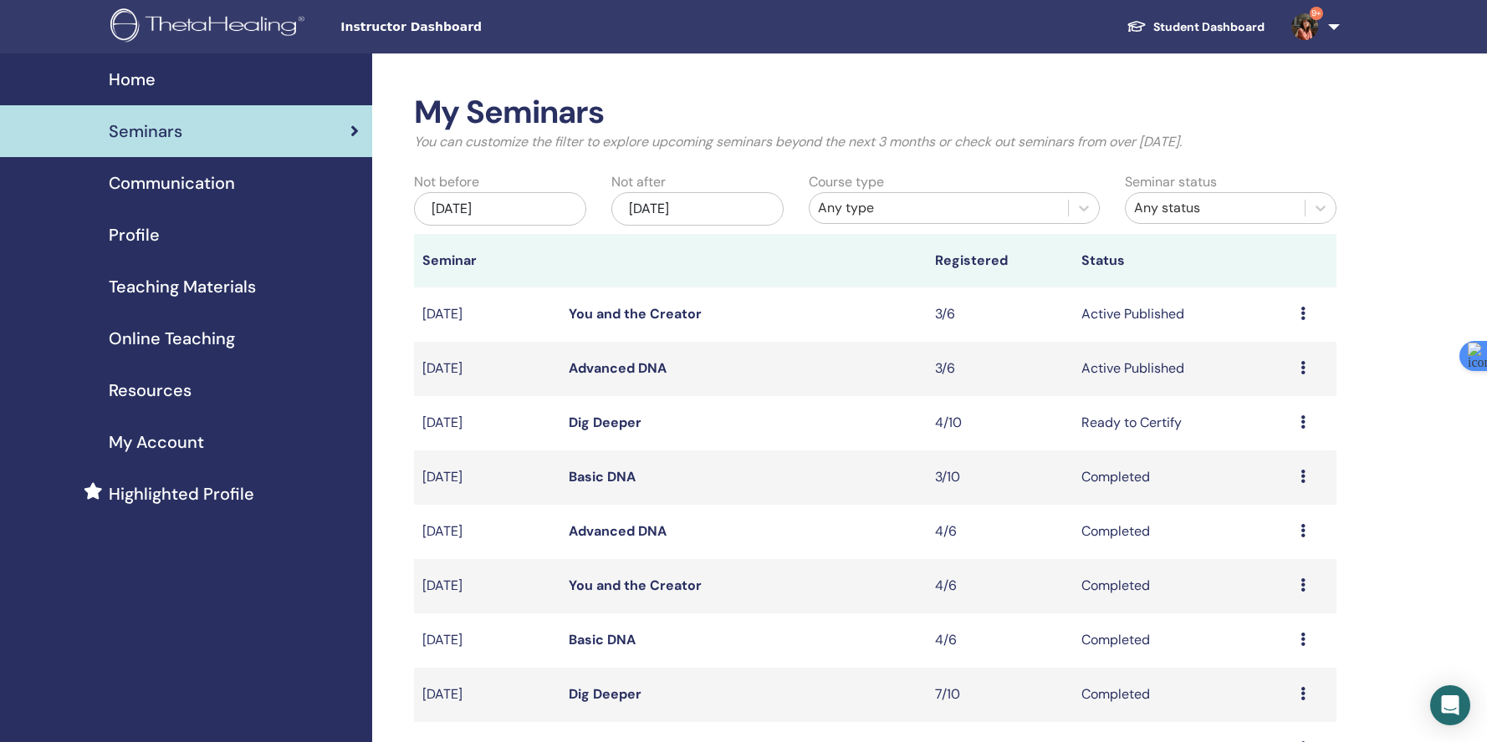
click at [1306, 367] on div "Preview Edit Attendees Cancel" at bounding box center [1314, 369] width 28 height 20
click at [1271, 426] on link "Attendees" at bounding box center [1269, 431] width 64 height 18
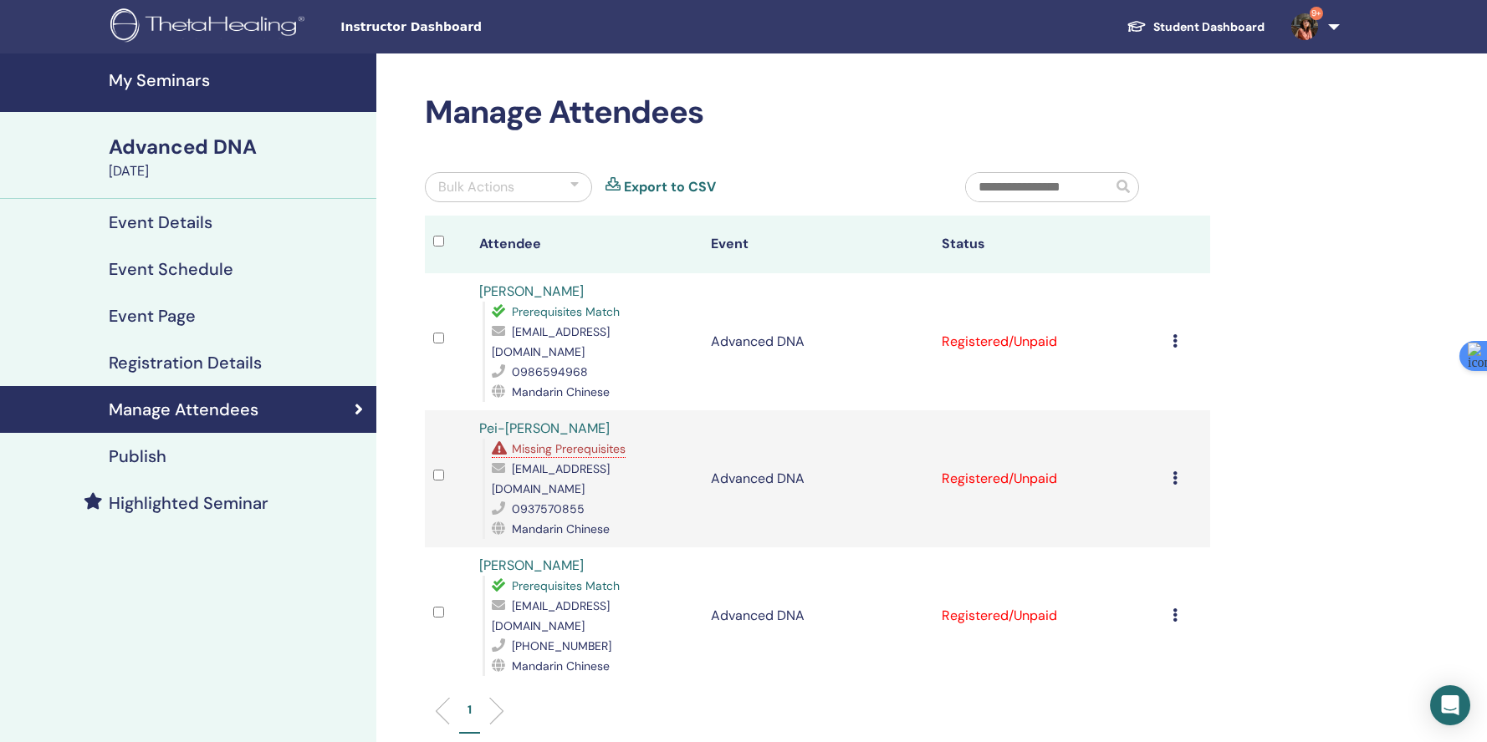
click at [1173, 334] on icon at bounding box center [1174, 340] width 5 height 13
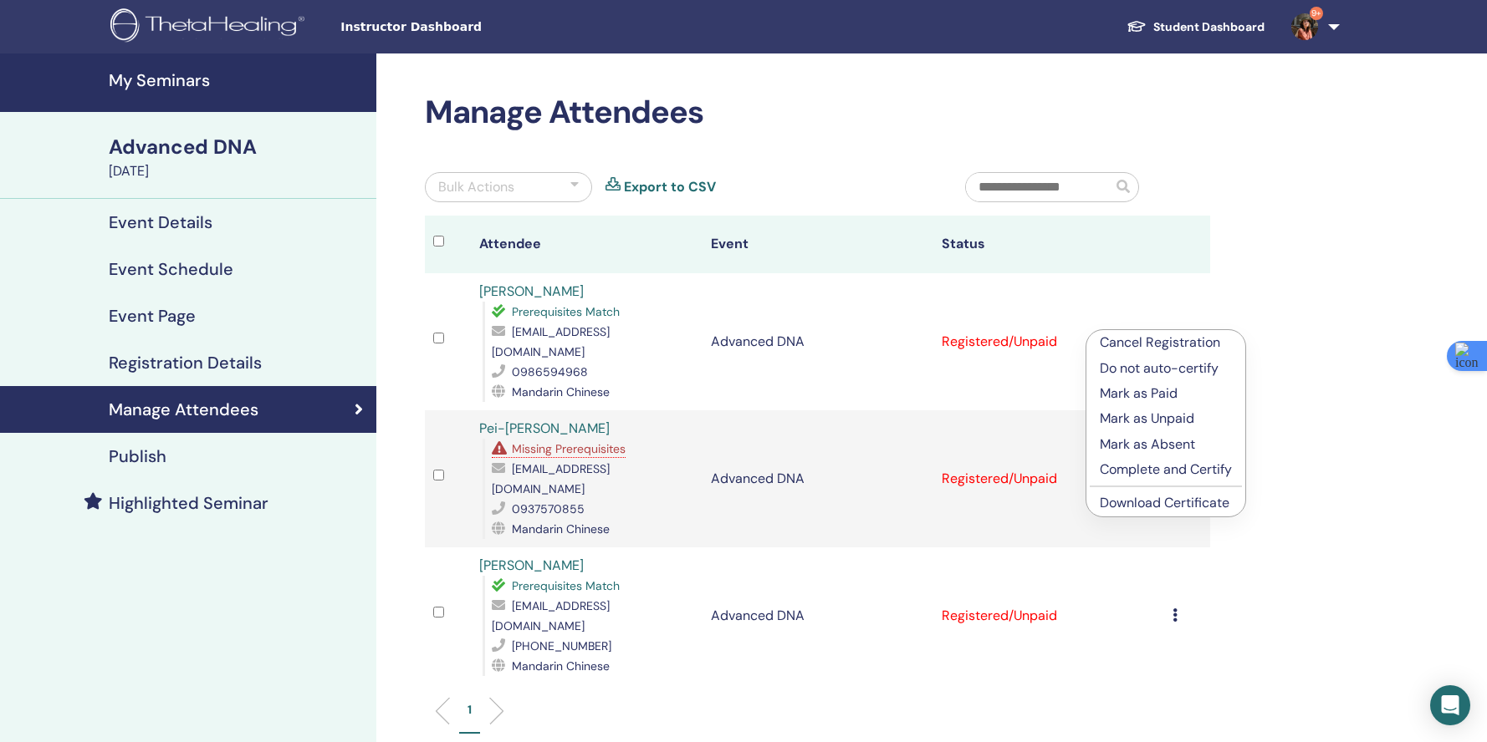
click at [1156, 503] on link "Download Certificate" at bounding box center [1165, 503] width 130 height 18
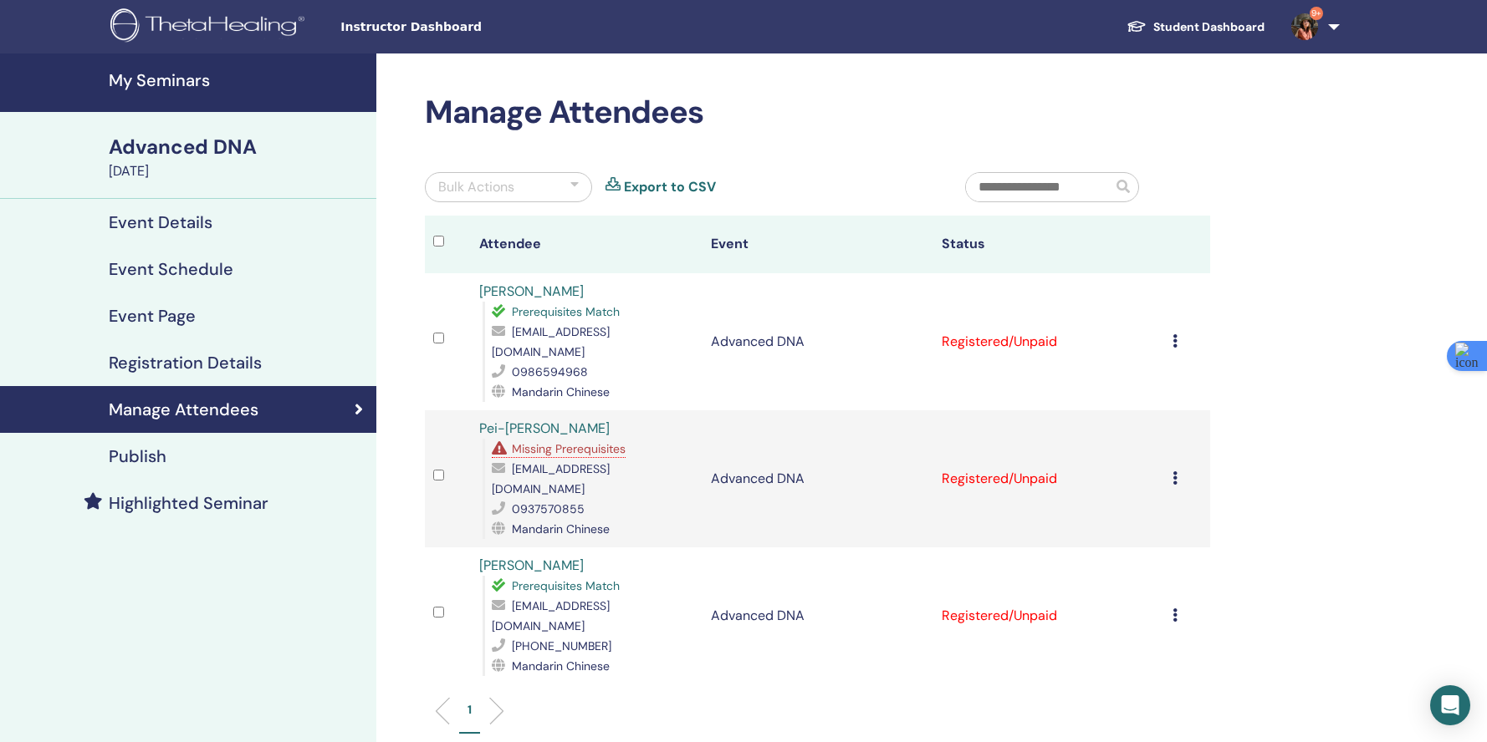
click at [1174, 609] on icon at bounding box center [1174, 615] width 5 height 13
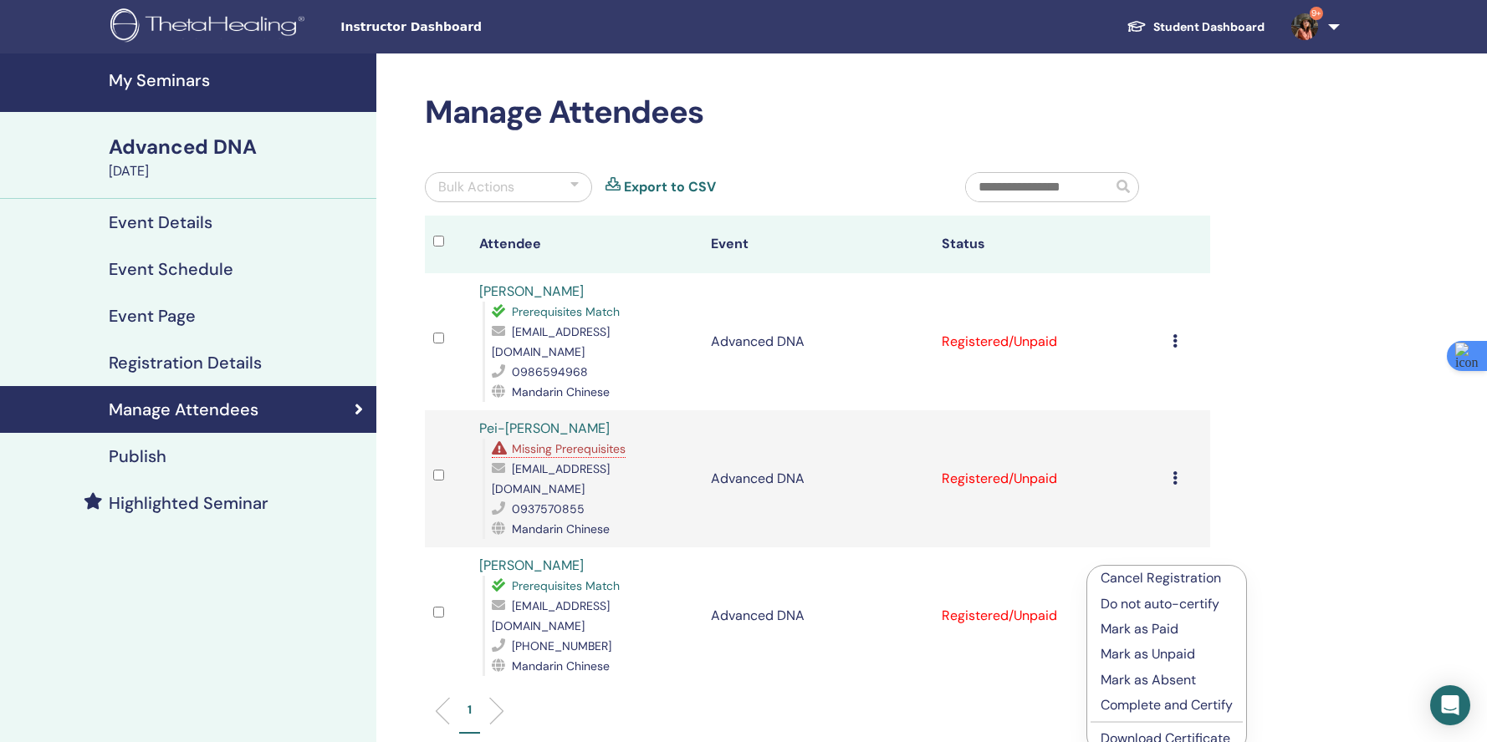
scroll to position [22, 0]
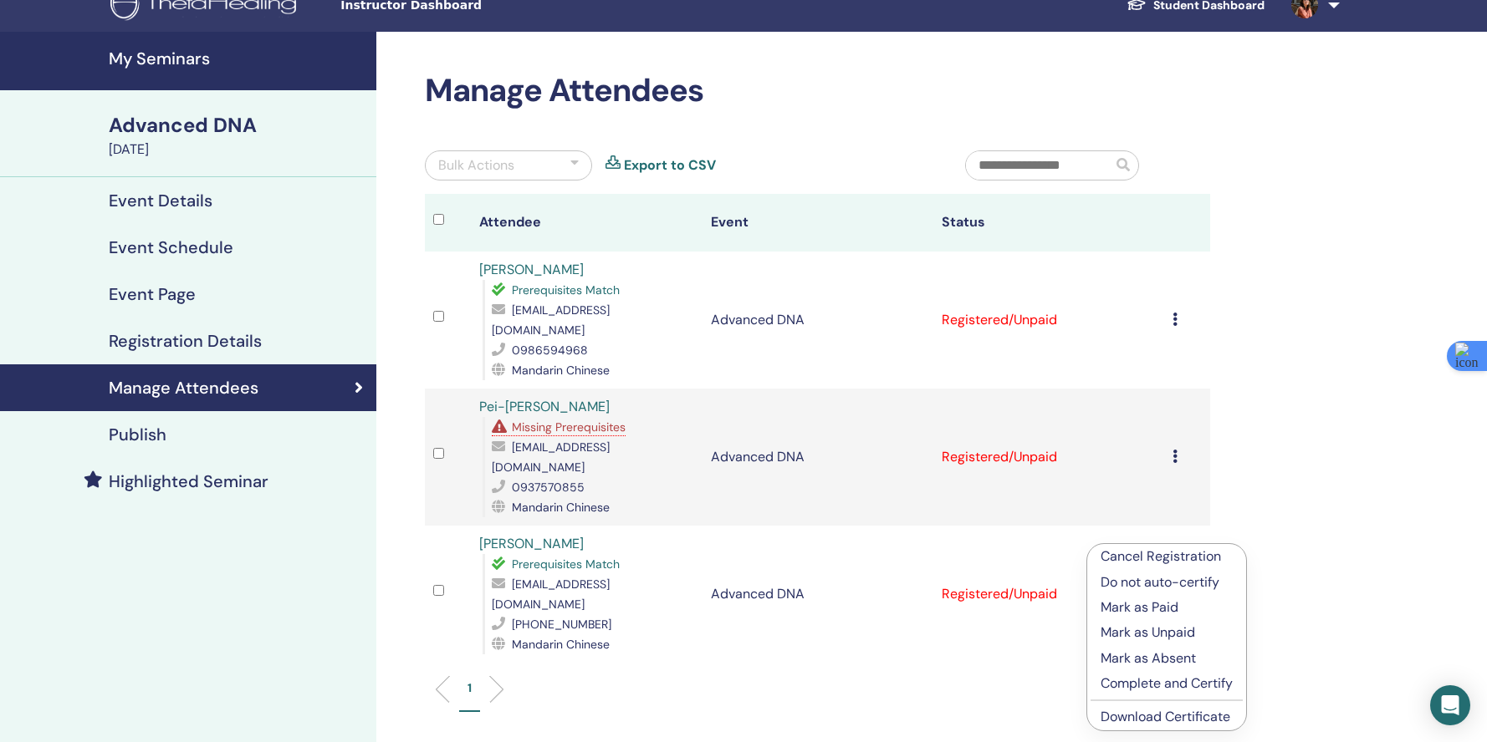
click at [1149, 717] on link "Download Certificate" at bounding box center [1165, 717] width 130 height 18
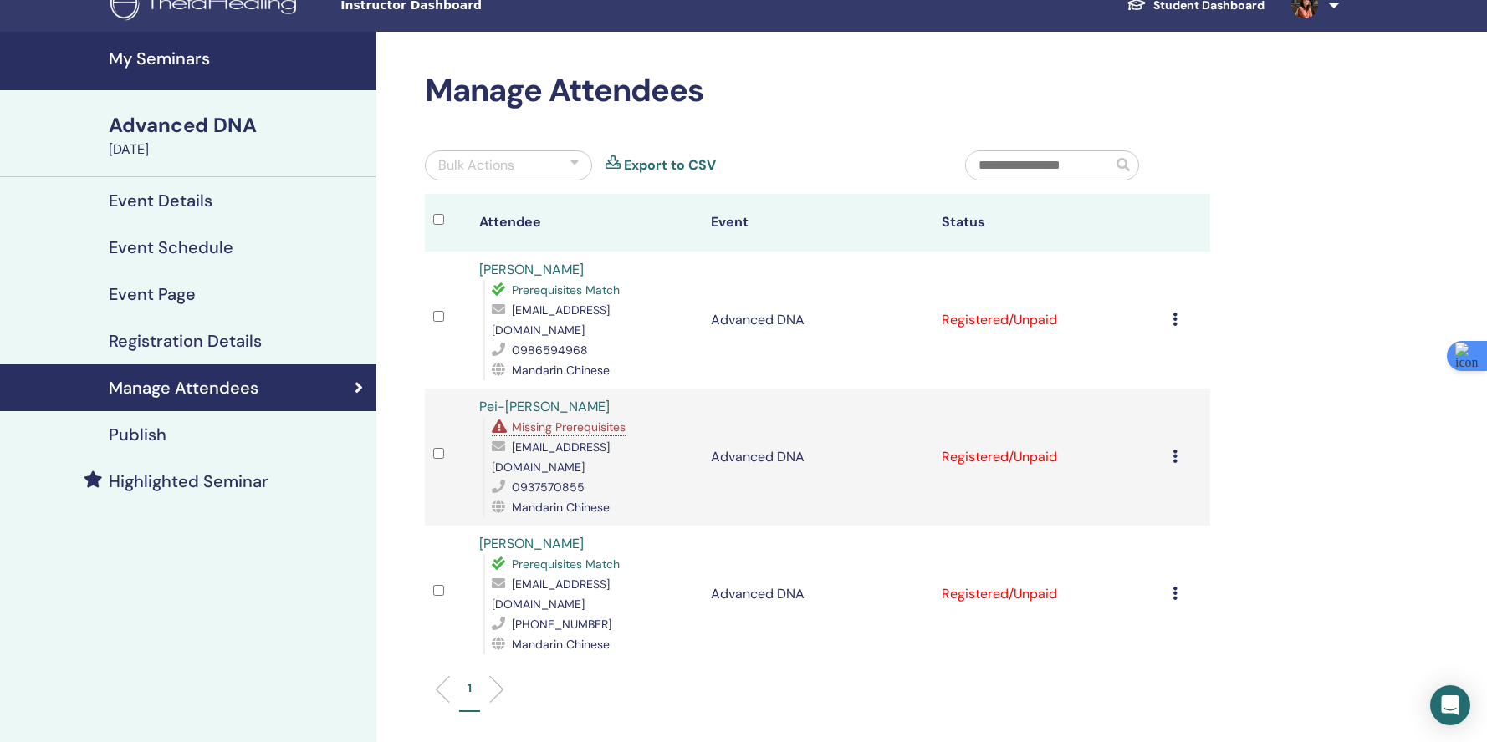
click at [1175, 450] on icon at bounding box center [1174, 456] width 5 height 13
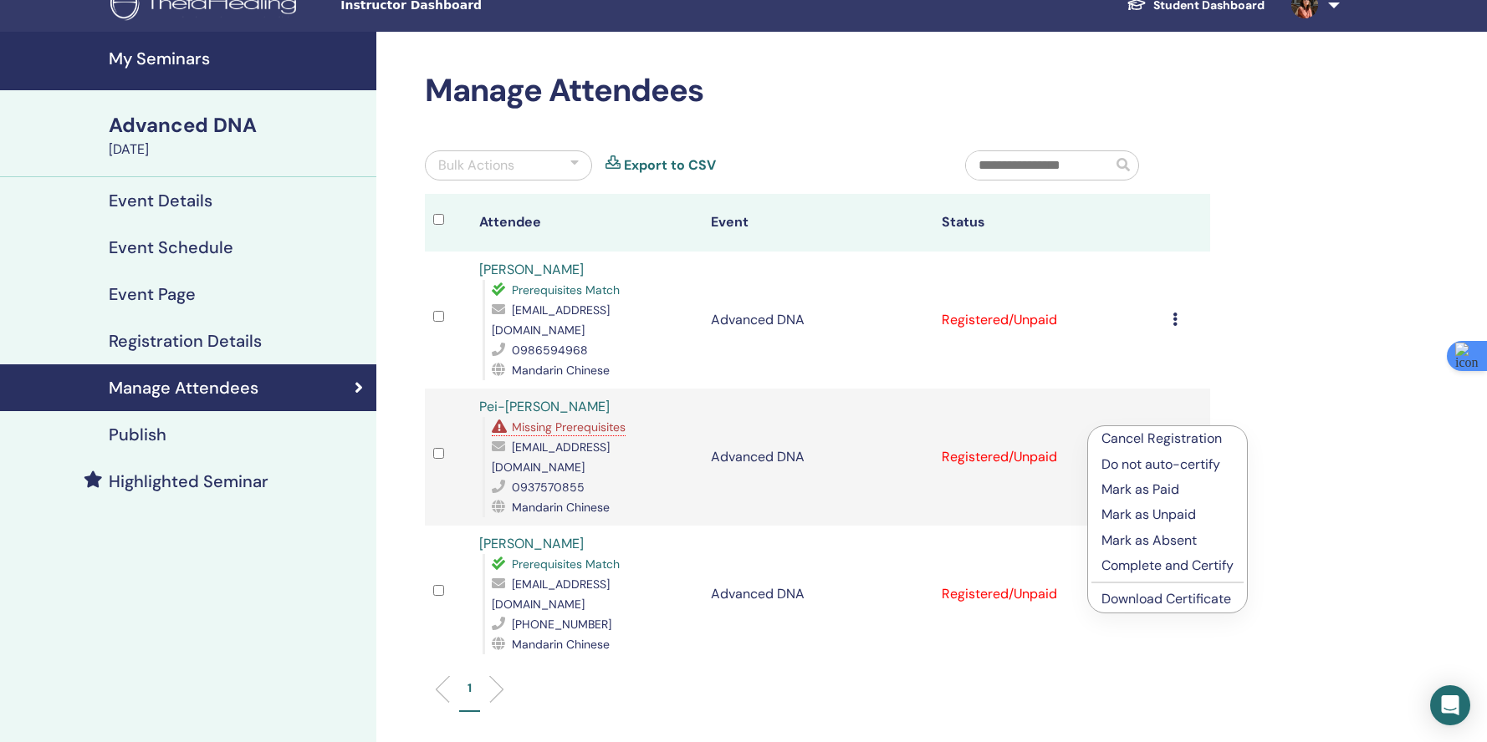
click at [1166, 439] on p "Cancel Registration" at bounding box center [1167, 439] width 132 height 20
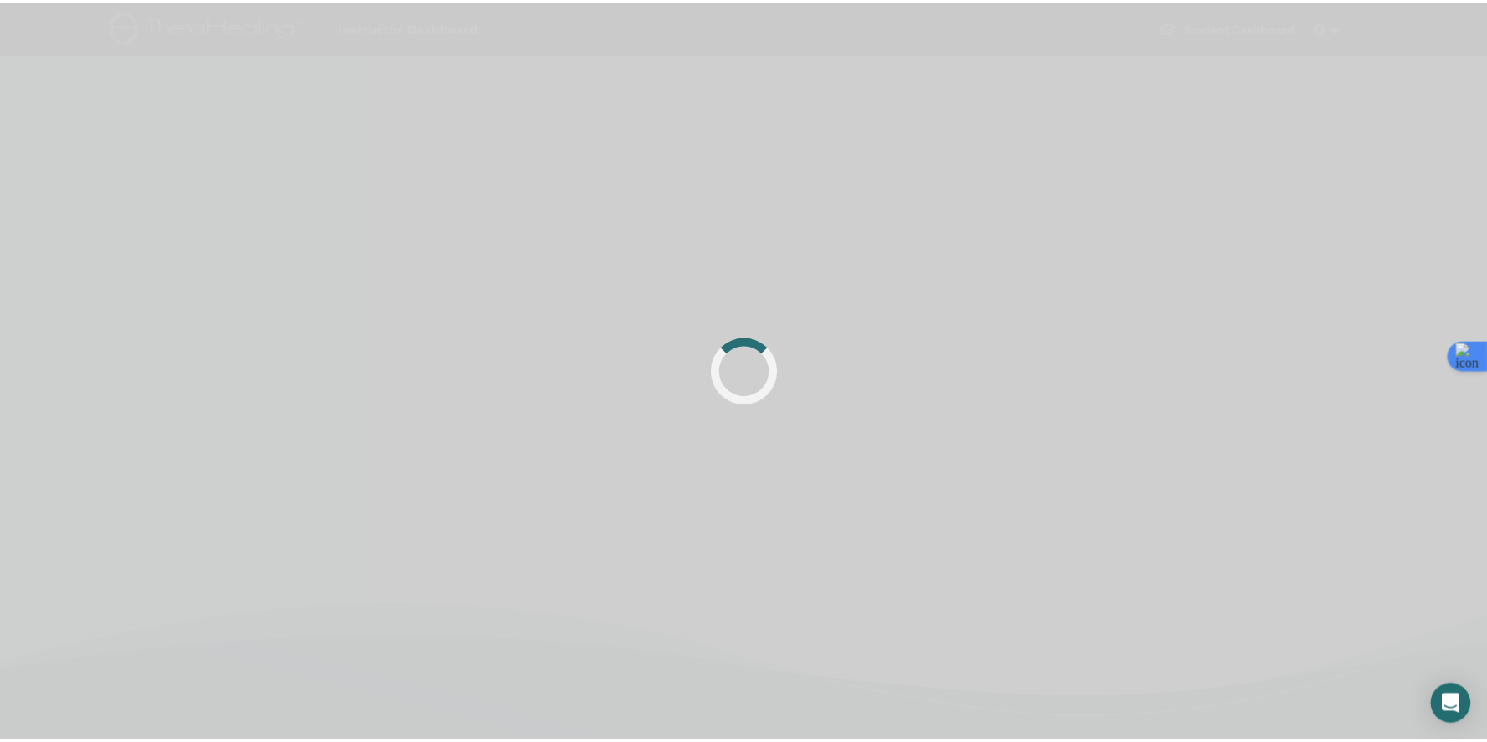
scroll to position [22, 0]
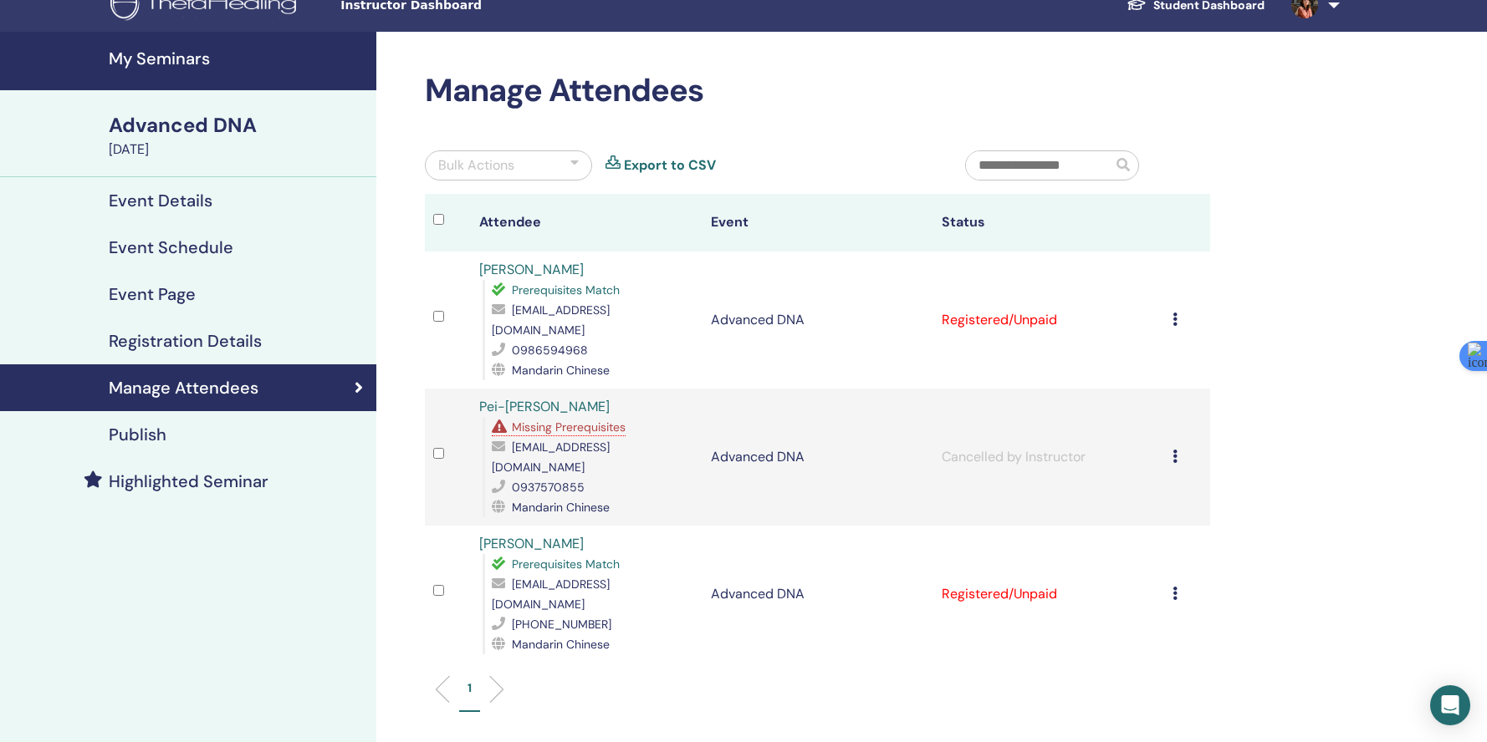
click at [1184, 447] on div "Cancel Registration Do not auto-certify Mark as Paid Mark as Unpaid Mark as Abs…" at bounding box center [1186, 457] width 29 height 20
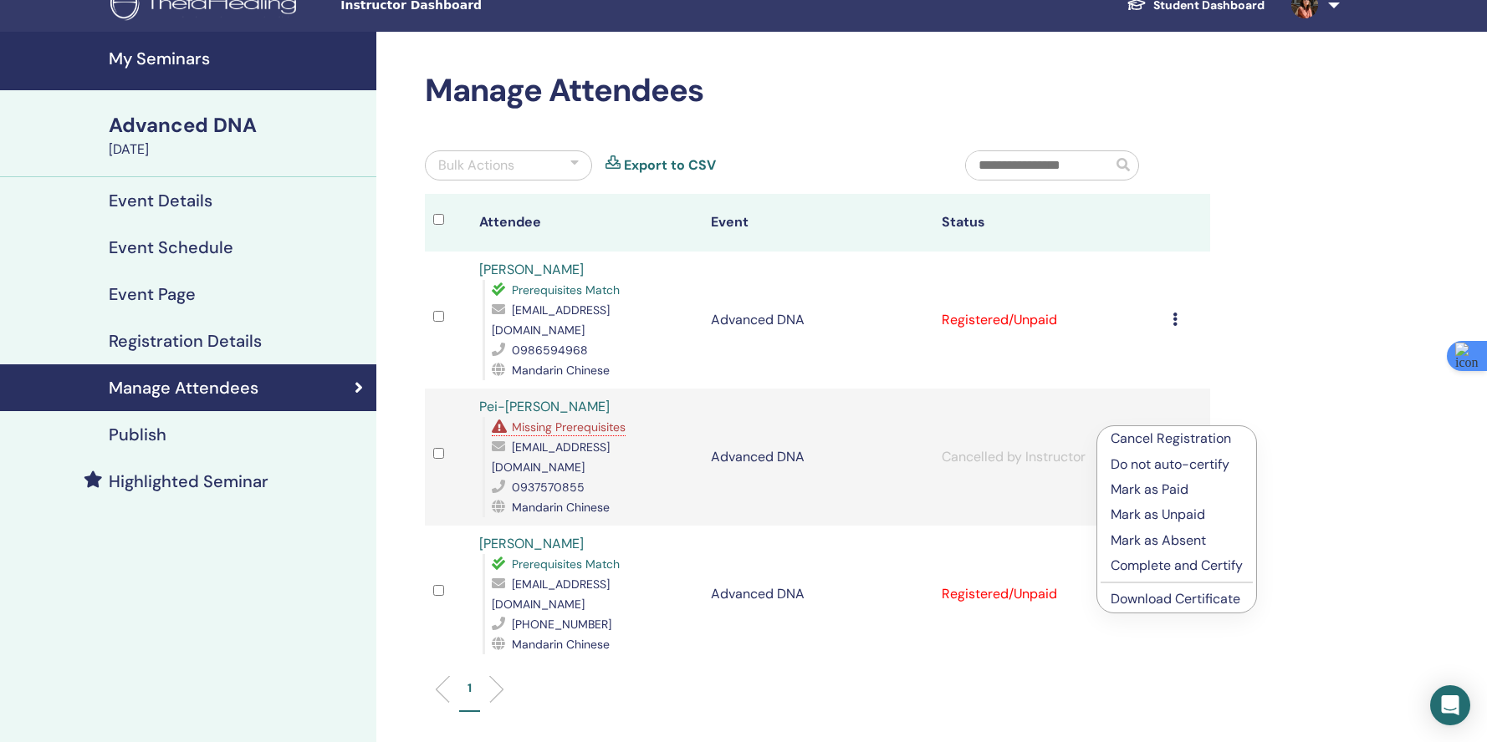
click at [1228, 407] on div "Manage Attendees Bulk Actions Export to CSV Attendee Event Status Su Yu Hsuan P…" at bounding box center [871, 497] width 991 height 931
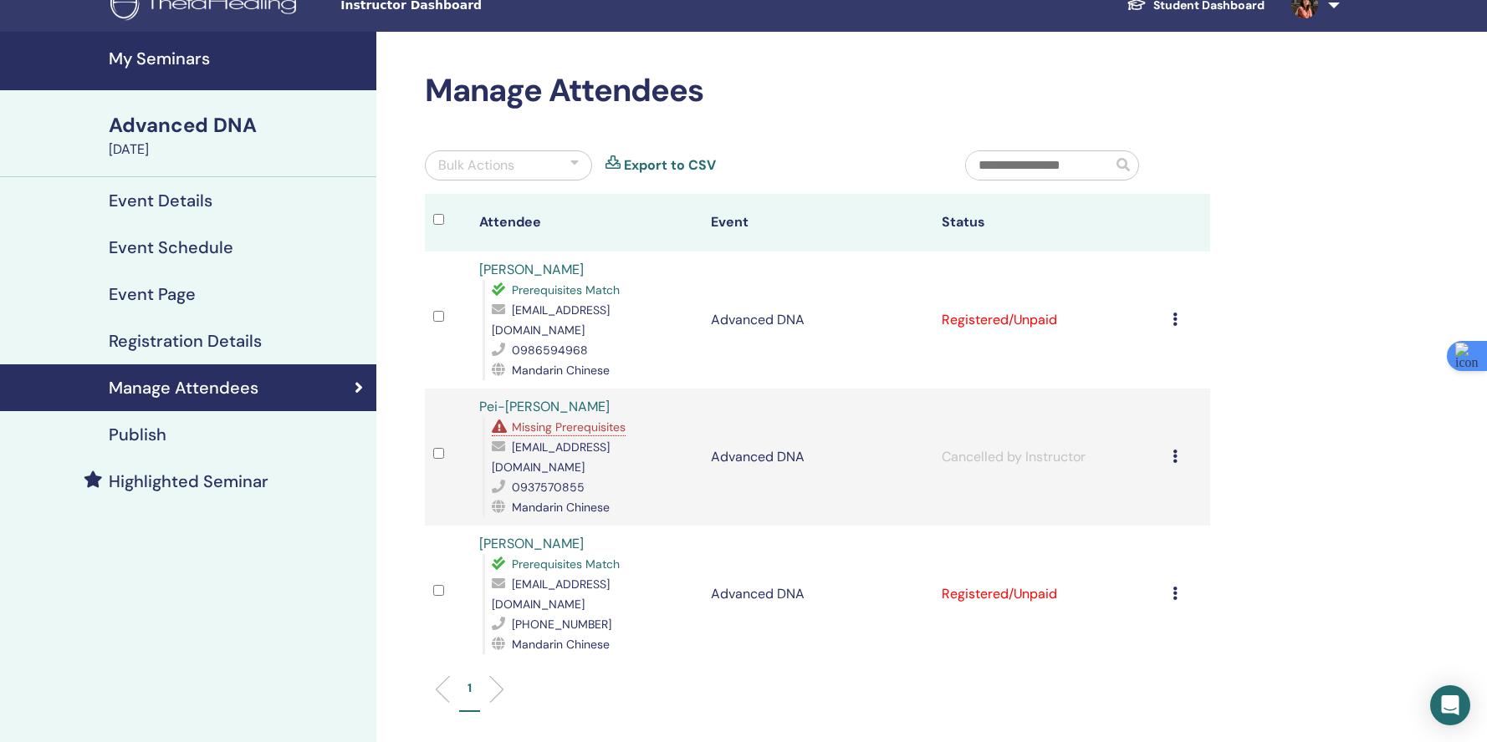
scroll to position [0, 0]
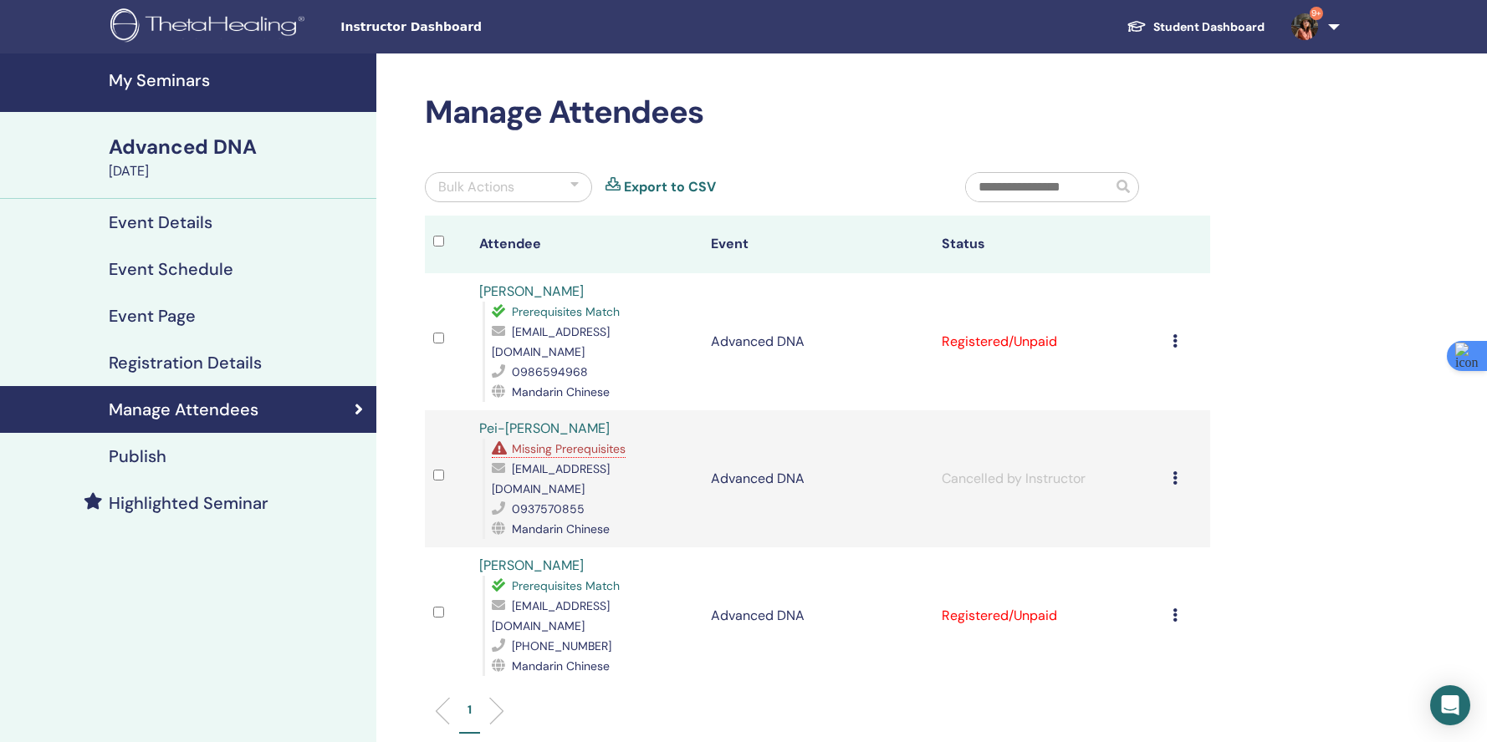
click at [187, 88] on h4 "My Seminars" at bounding box center [238, 80] width 258 height 20
